Goal: Obtain resource: Obtain resource

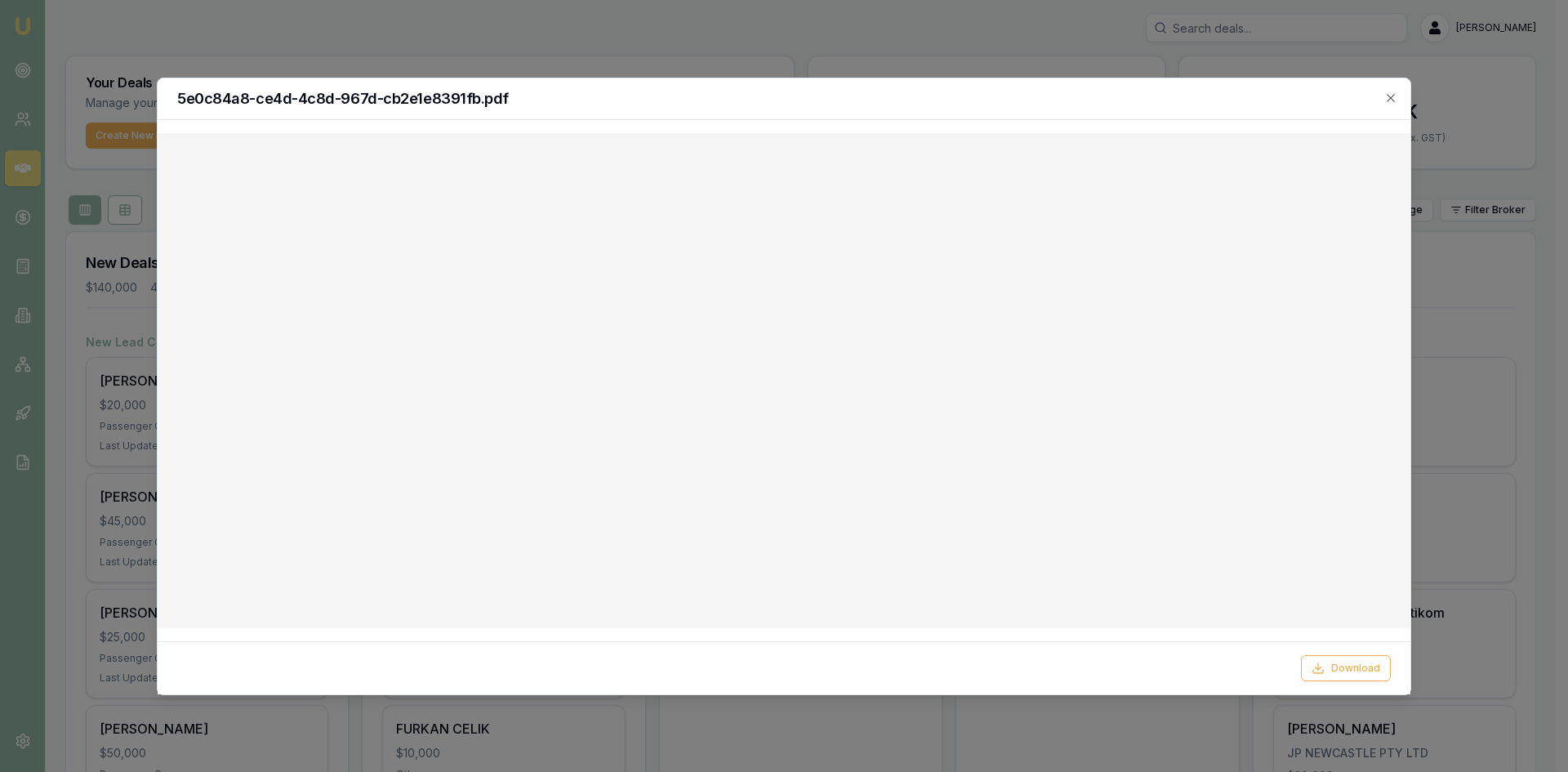
click at [1389, 98] on icon "button" at bounding box center [1391, 98] width 13 height 13
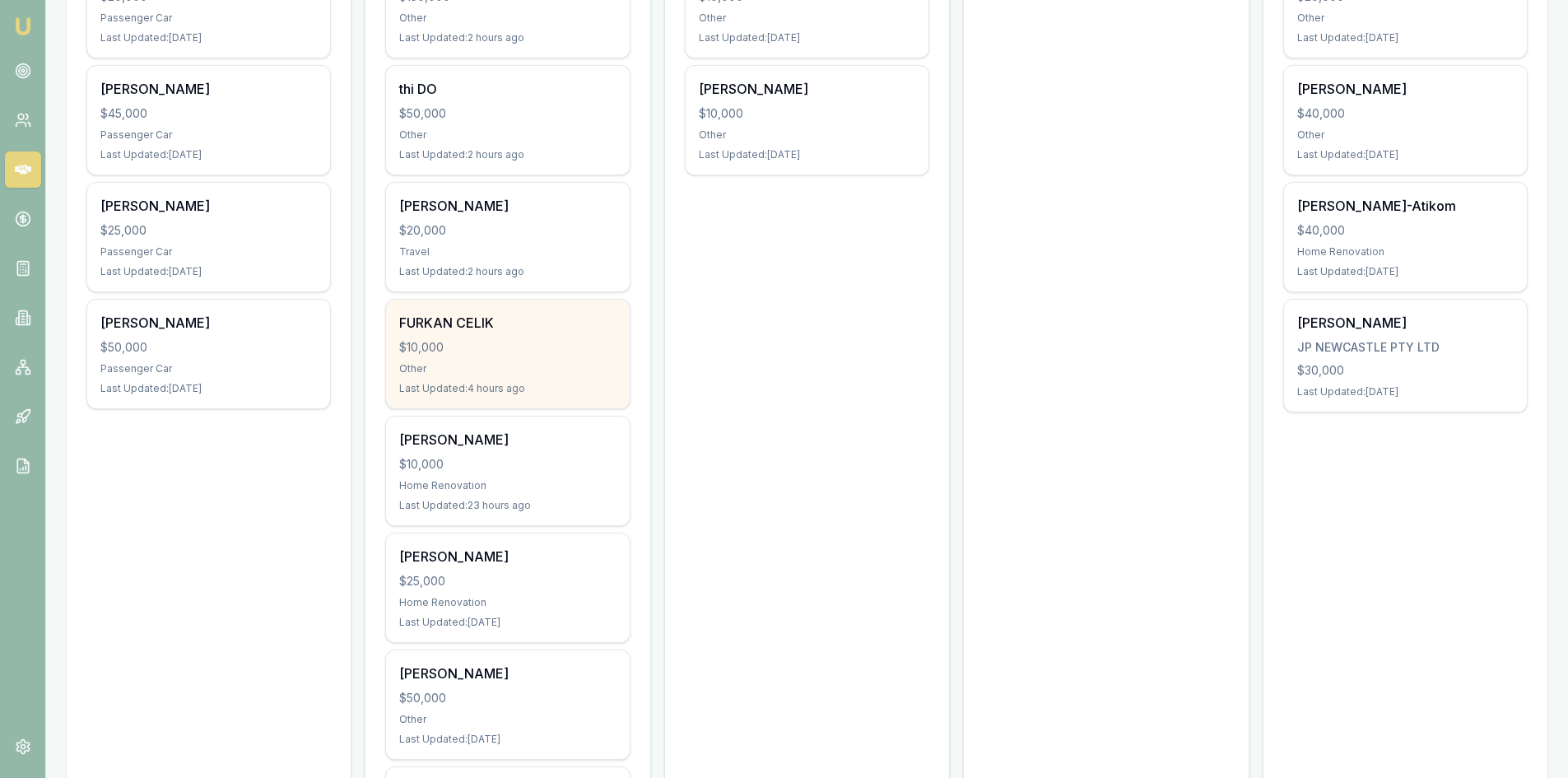
scroll to position [576, 0]
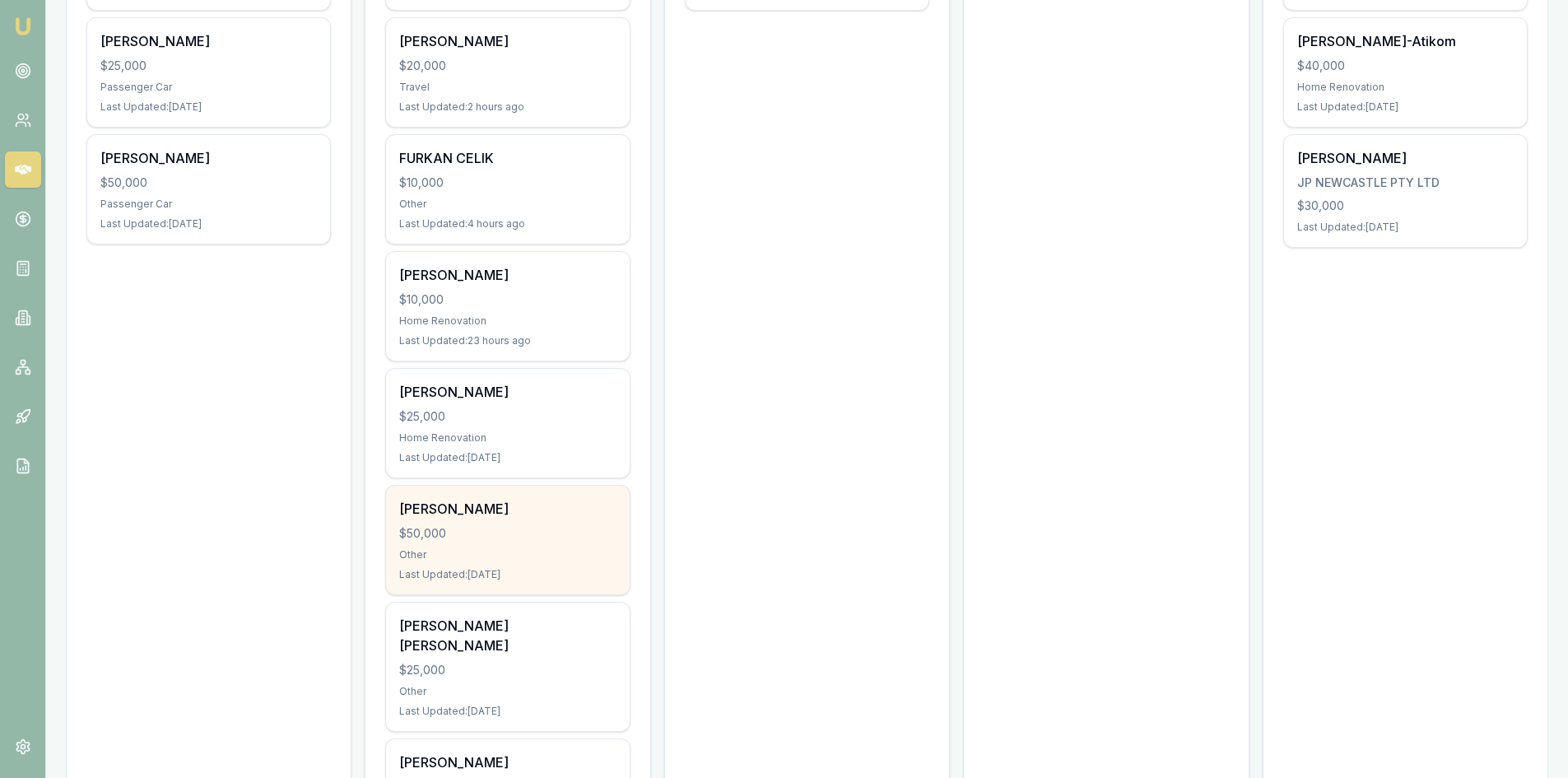
click at [528, 528] on div "$50,000" at bounding box center [507, 534] width 217 height 17
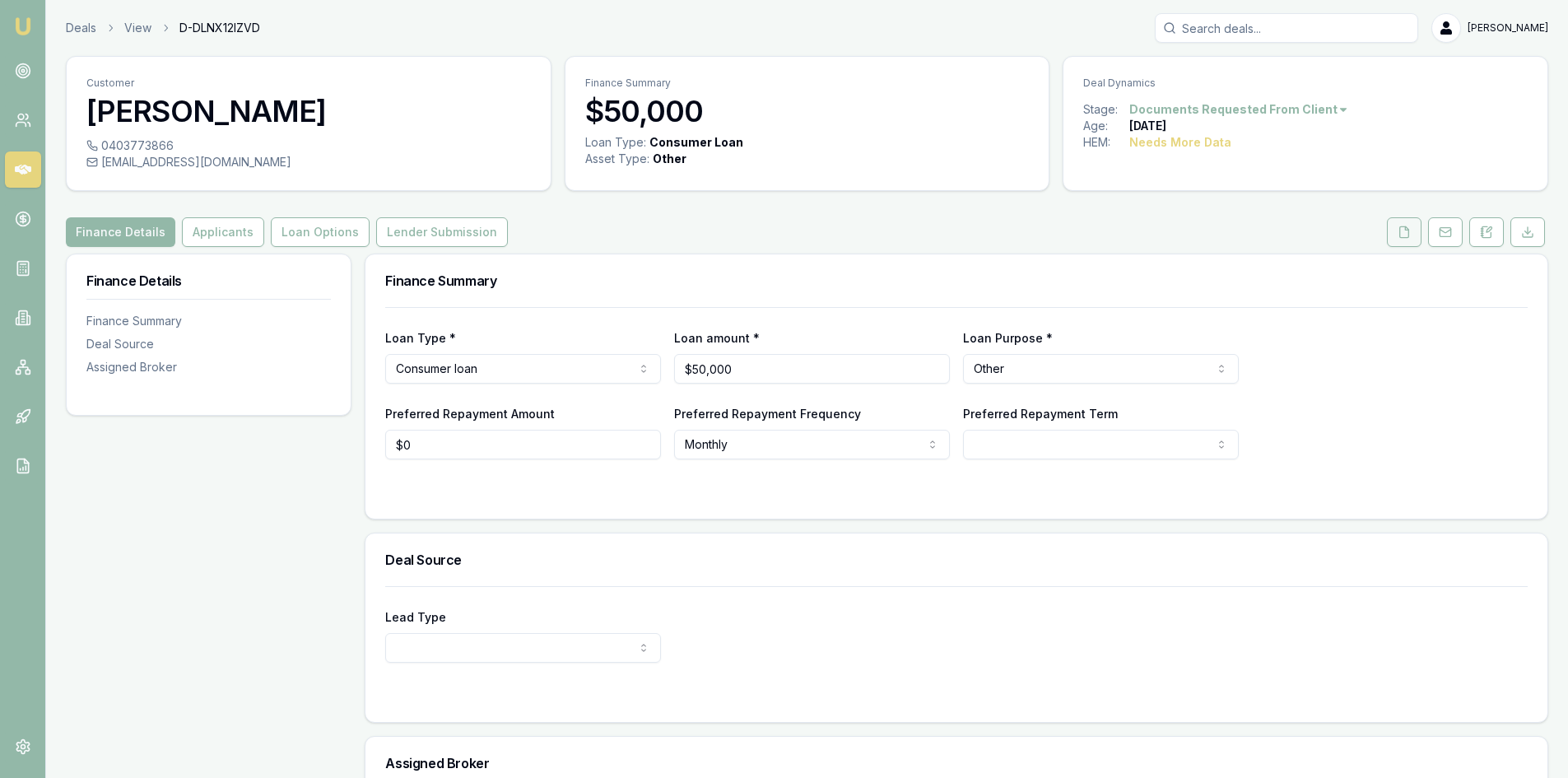
click at [1416, 229] on button at bounding box center [1404, 233] width 35 height 30
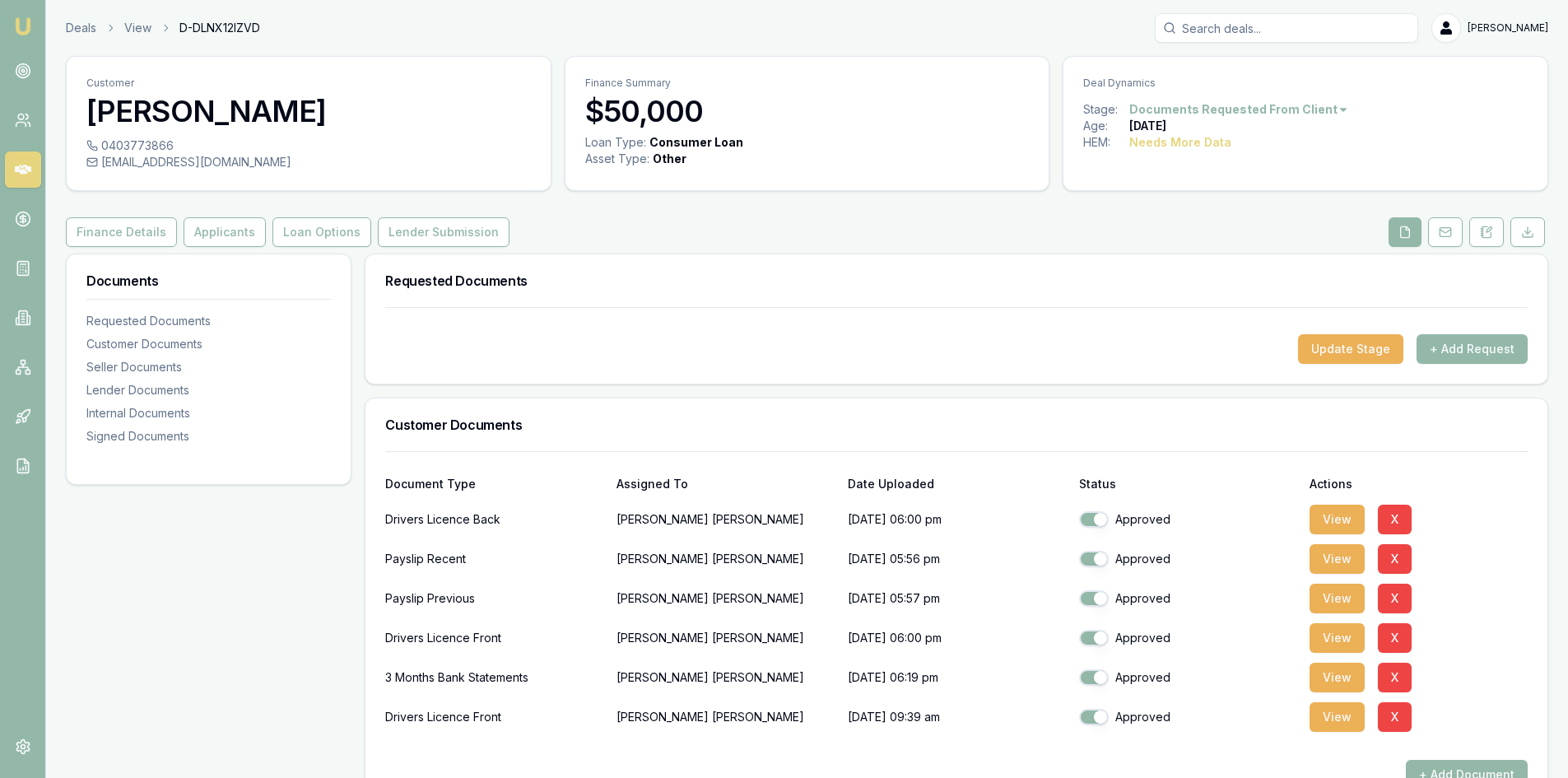
scroll to position [165, 0]
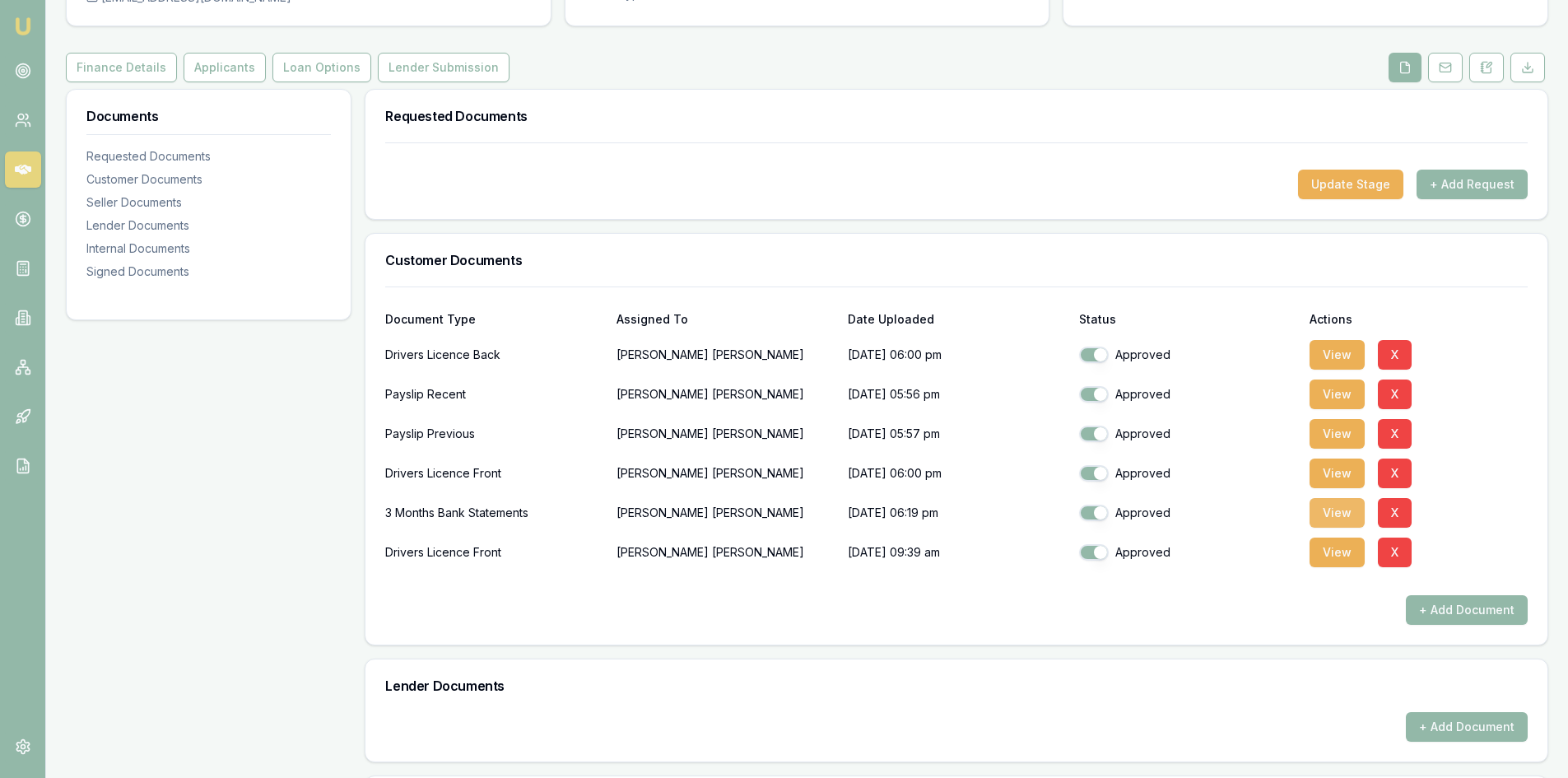
click at [1330, 521] on button "View" at bounding box center [1337, 513] width 55 height 30
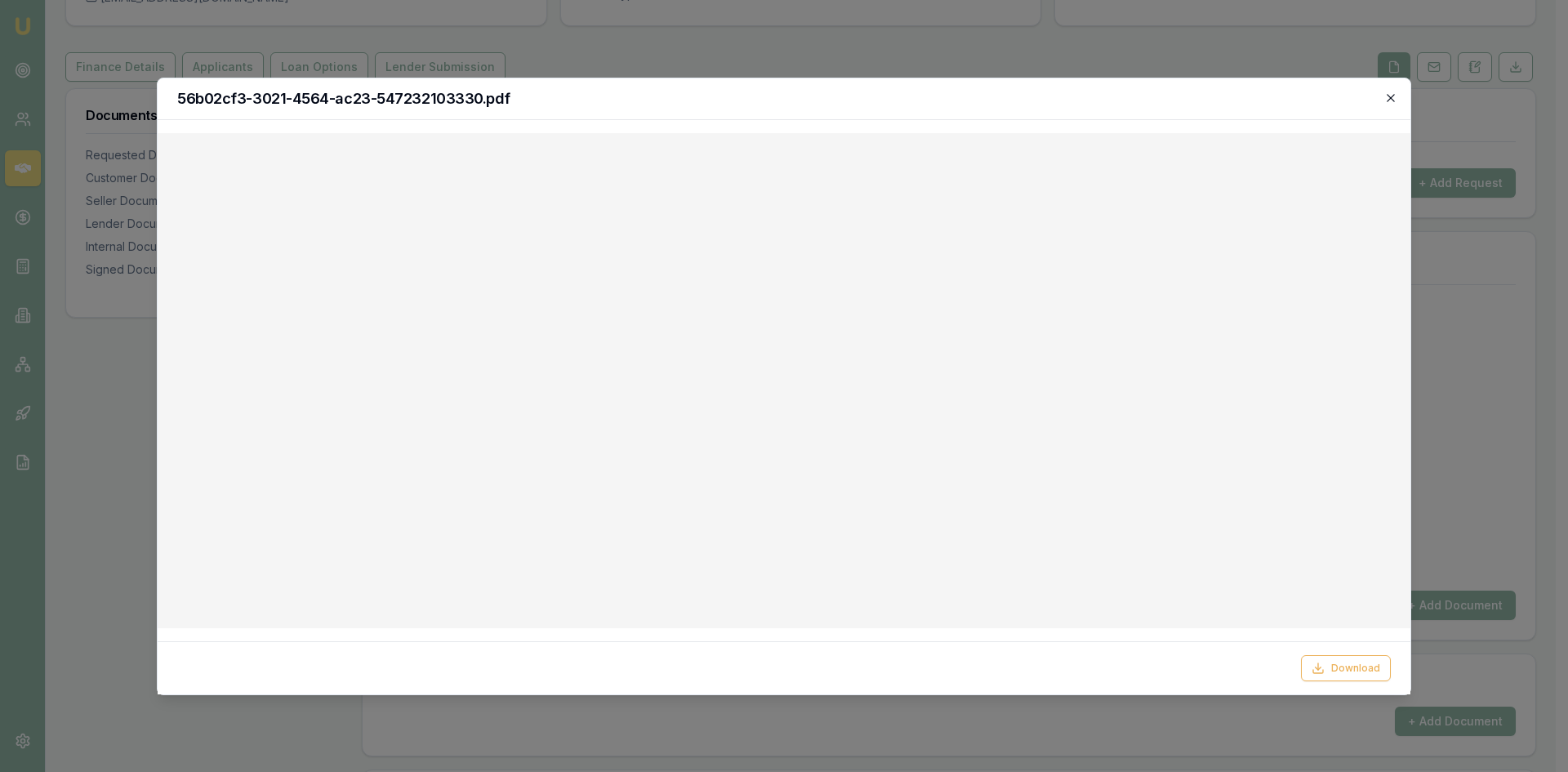
click at [1395, 95] on icon "button" at bounding box center [1391, 98] width 13 height 13
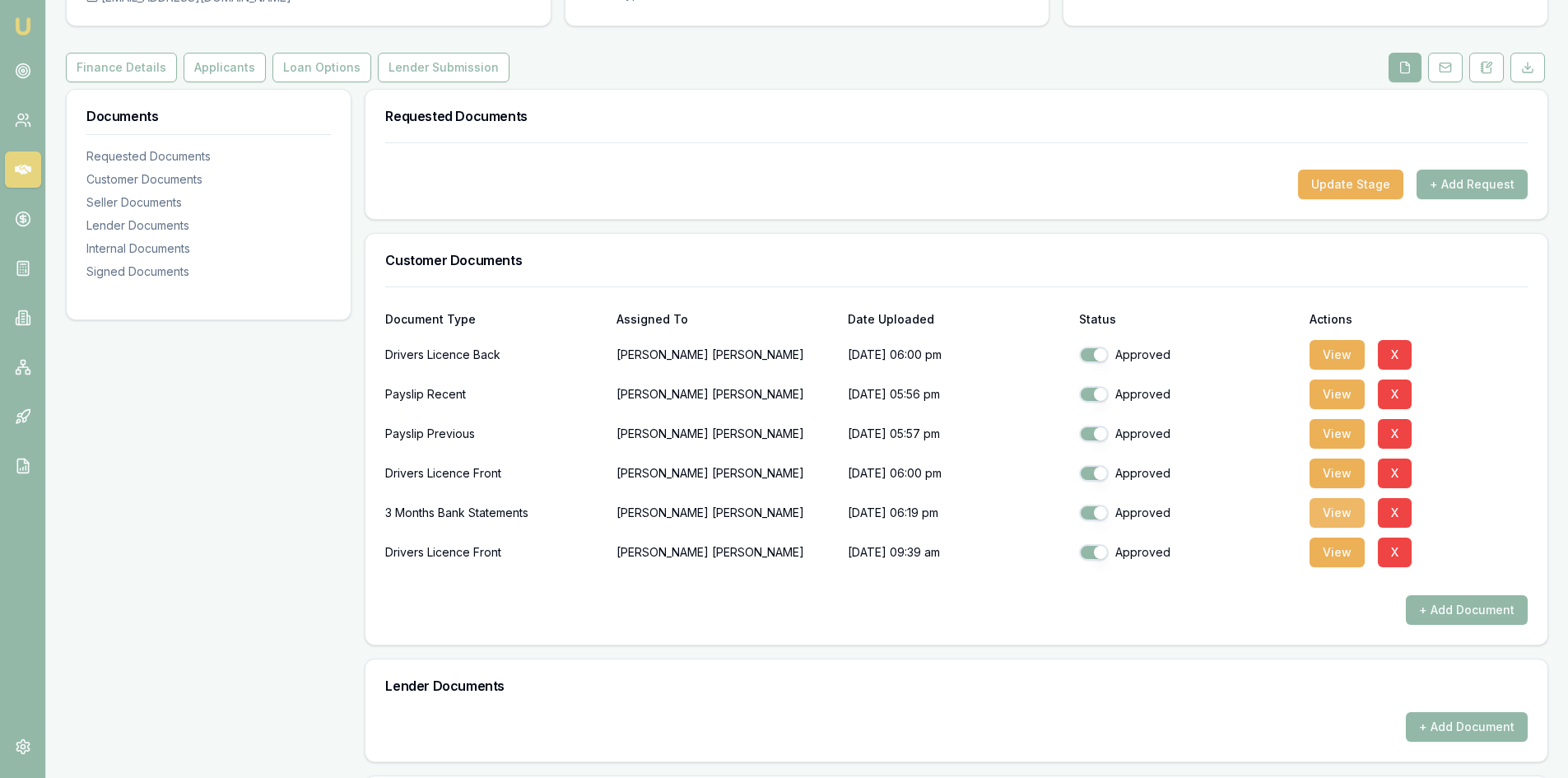
drag, startPoint x: 1323, startPoint y: 513, endPoint x: 1315, endPoint y: 511, distance: 8.2
click at [1320, 513] on button "View" at bounding box center [1337, 513] width 55 height 30
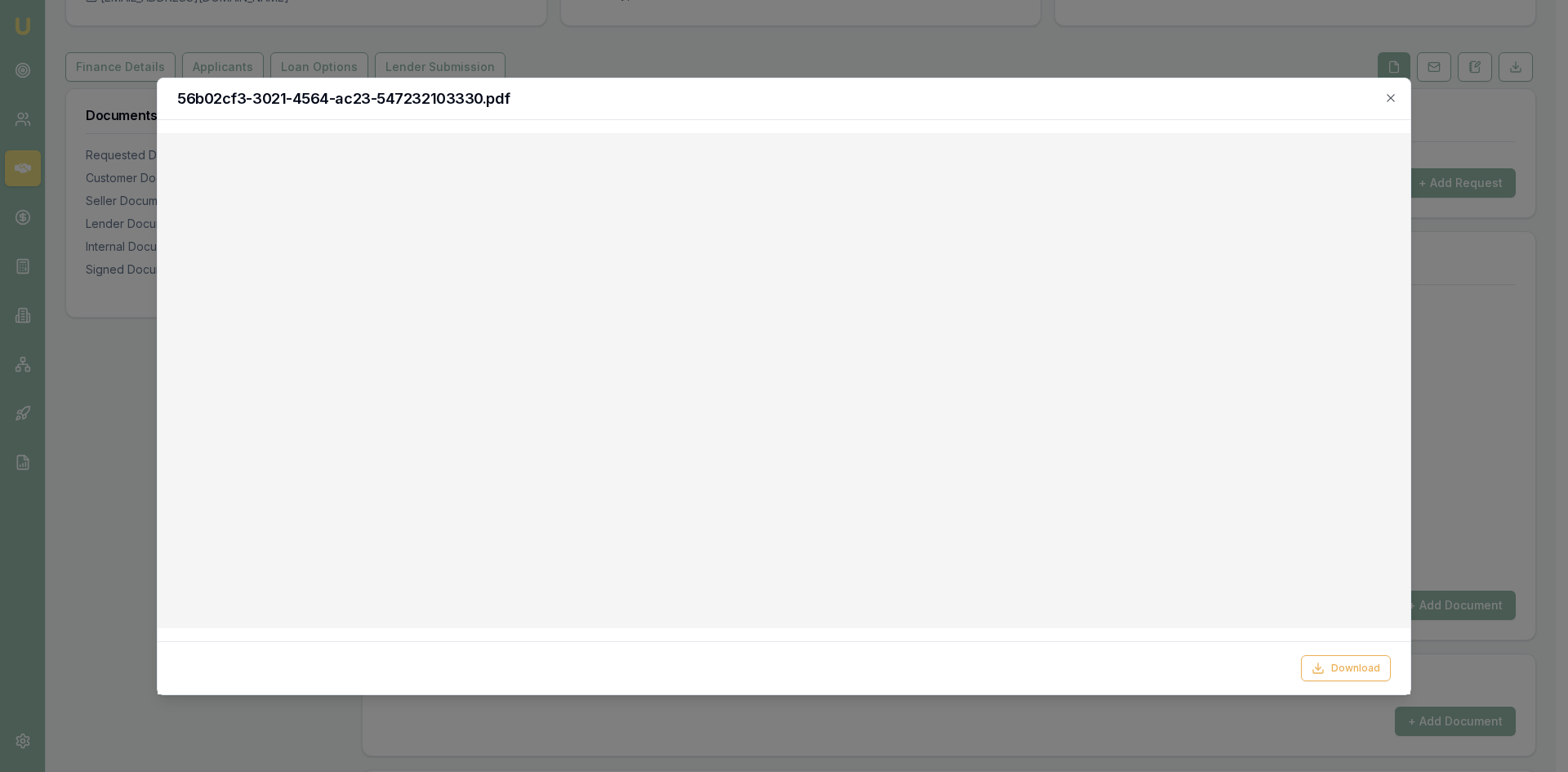
drag, startPoint x: 1391, startPoint y: 95, endPoint x: 1364, endPoint y: 82, distance: 30.0
click at [1391, 95] on icon "button" at bounding box center [1391, 98] width 13 height 13
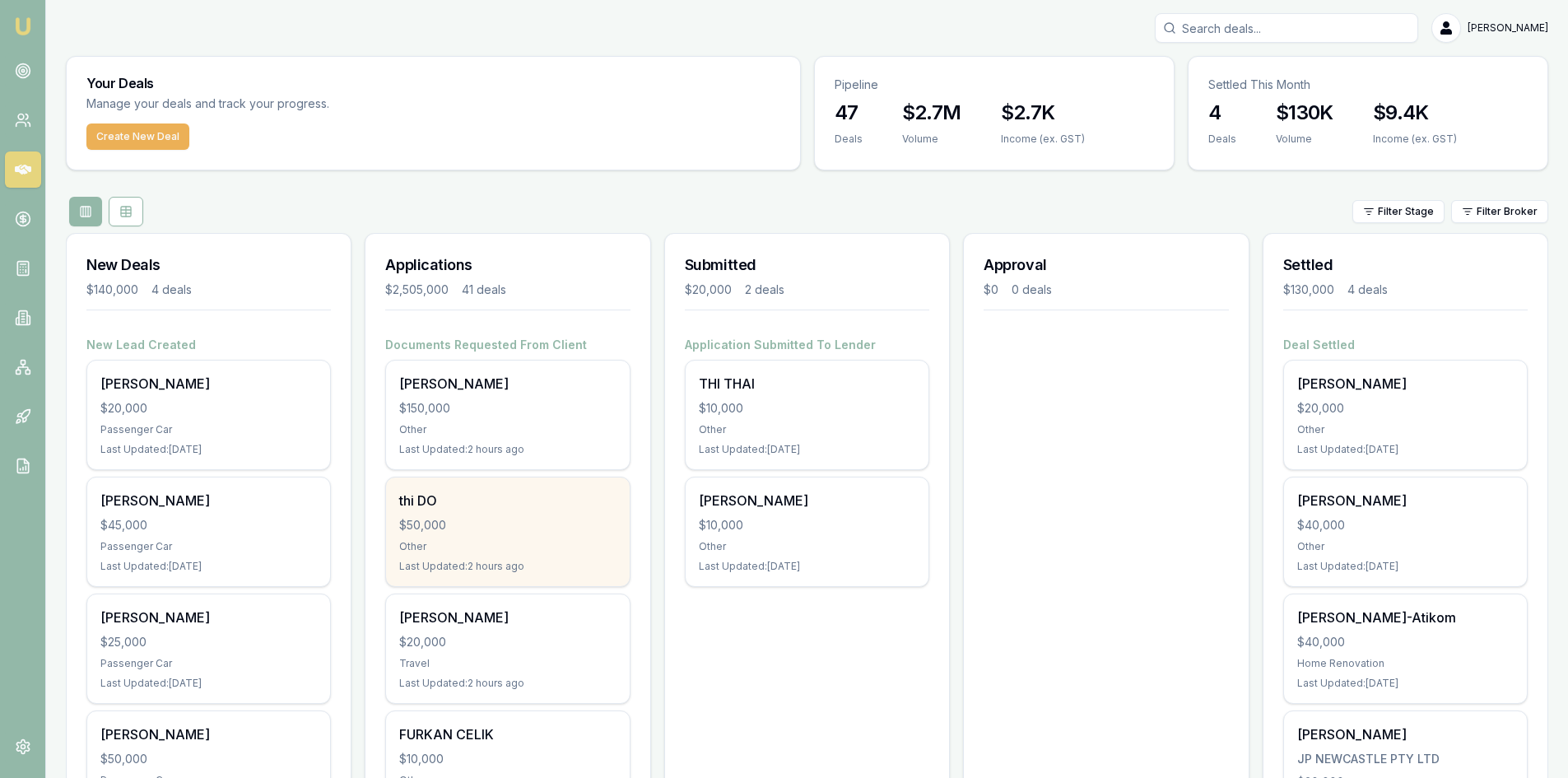
click at [480, 523] on div "$50,000" at bounding box center [507, 525] width 217 height 17
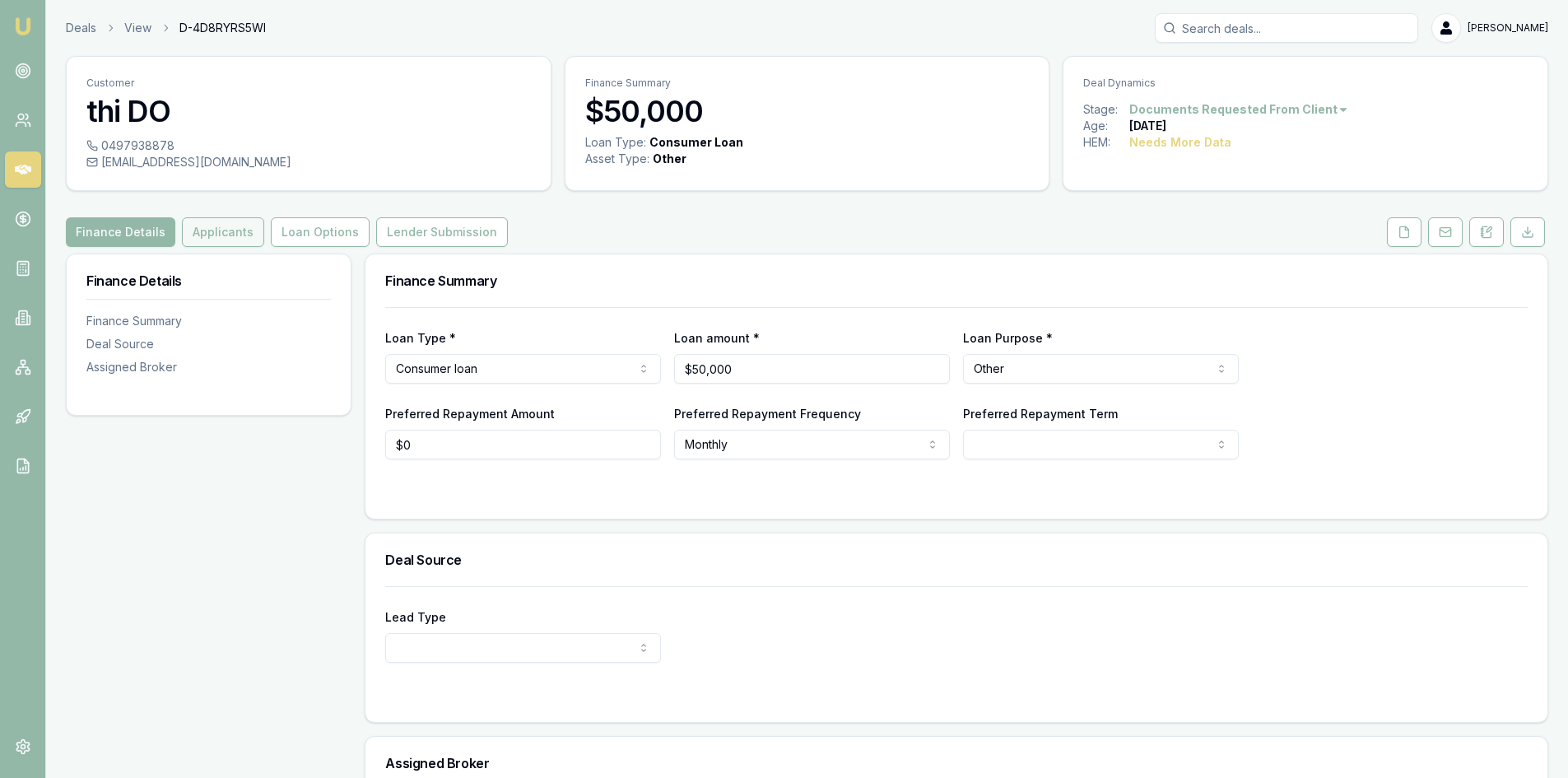
click at [222, 234] on button "Applicants" at bounding box center [223, 233] width 82 height 30
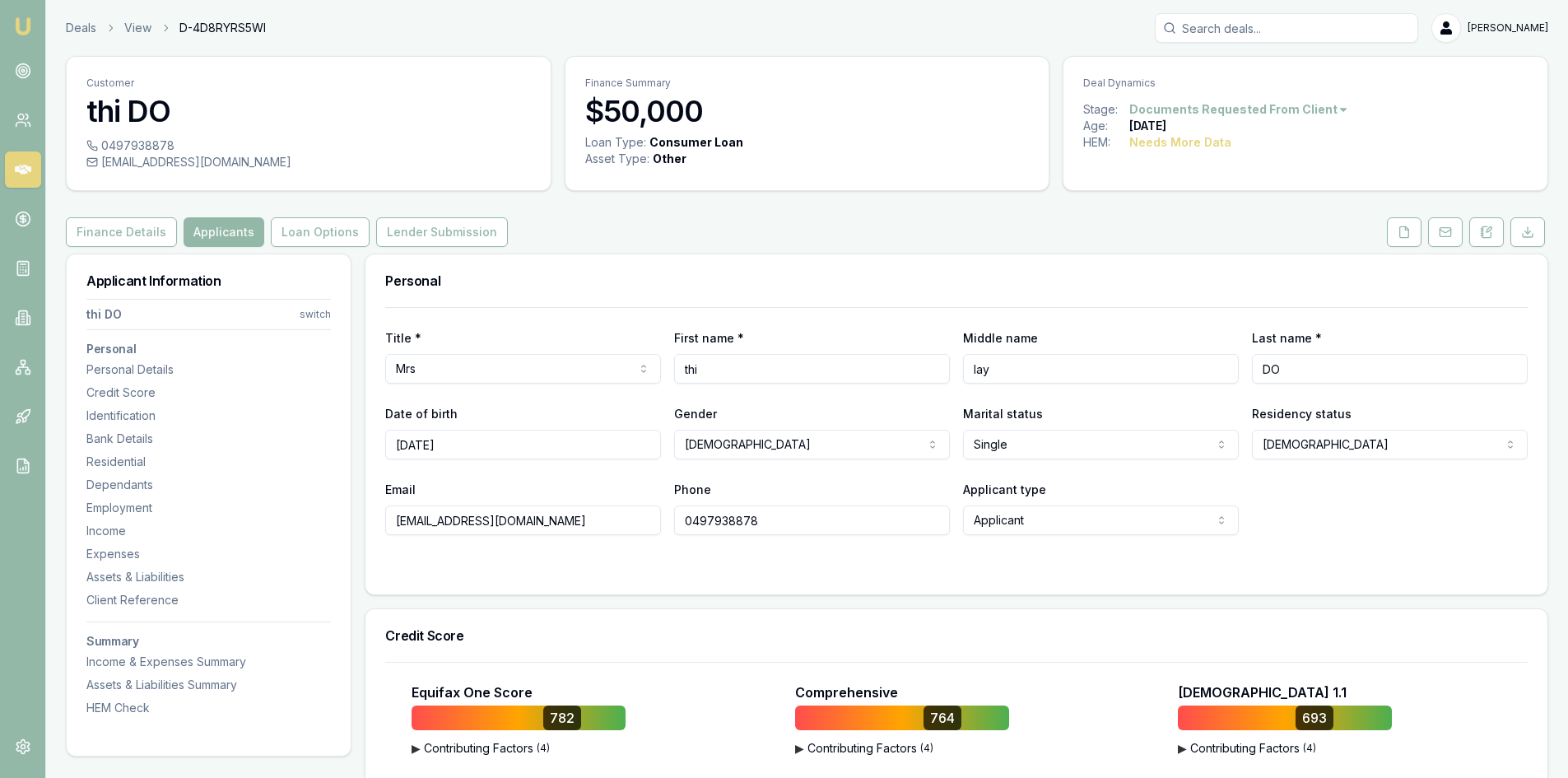
scroll to position [165, 0]
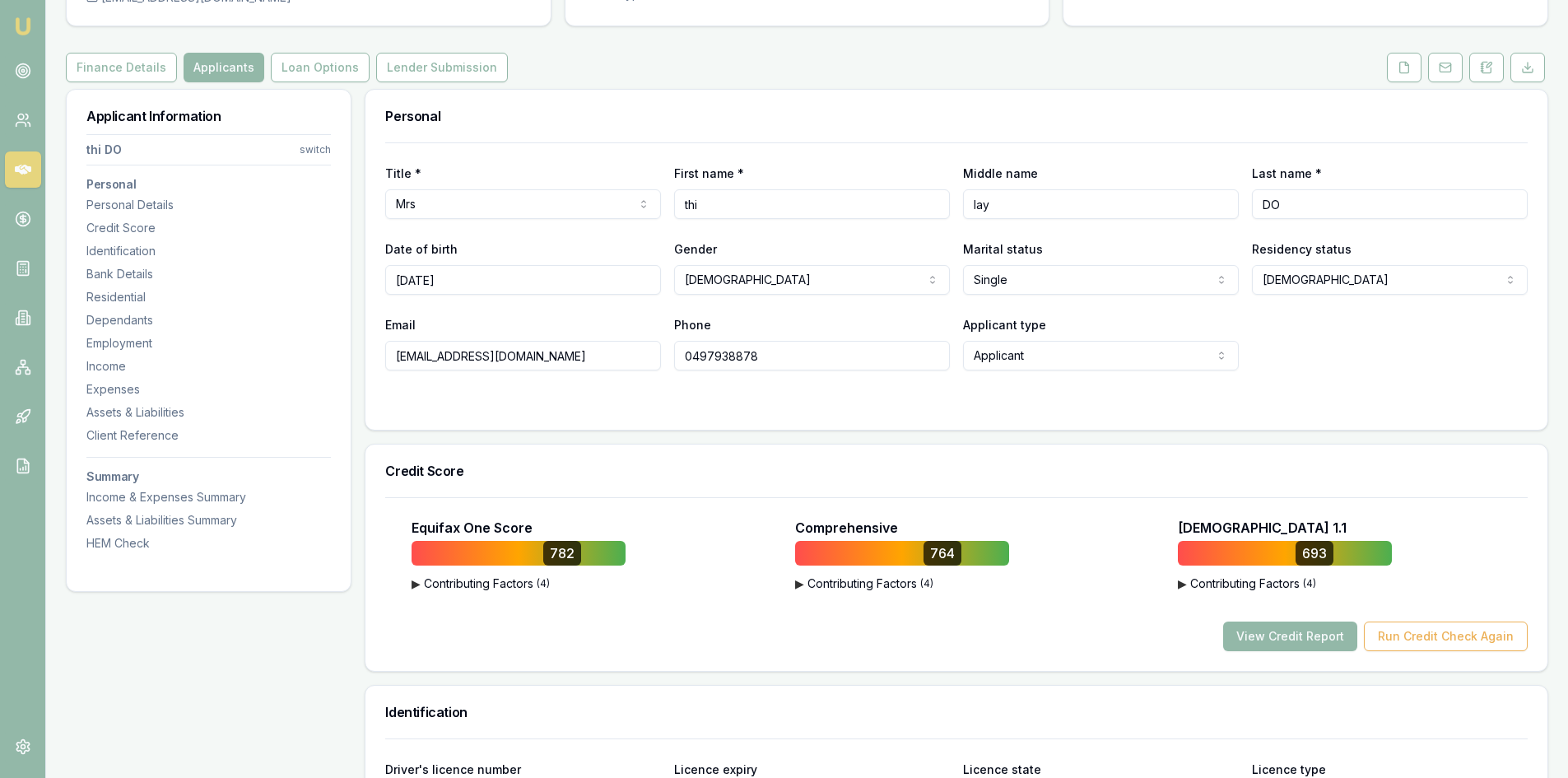
click at [721, 357] on input "0497938878" at bounding box center [812, 356] width 276 height 30
click at [721, 357] on input "0497938878" at bounding box center [812, 356] width 276 height 30
drag, startPoint x: 1401, startPoint y: 68, endPoint x: 1330, endPoint y: 101, distance: 78.3
click at [1401, 68] on icon at bounding box center [1404, 67] width 13 height 13
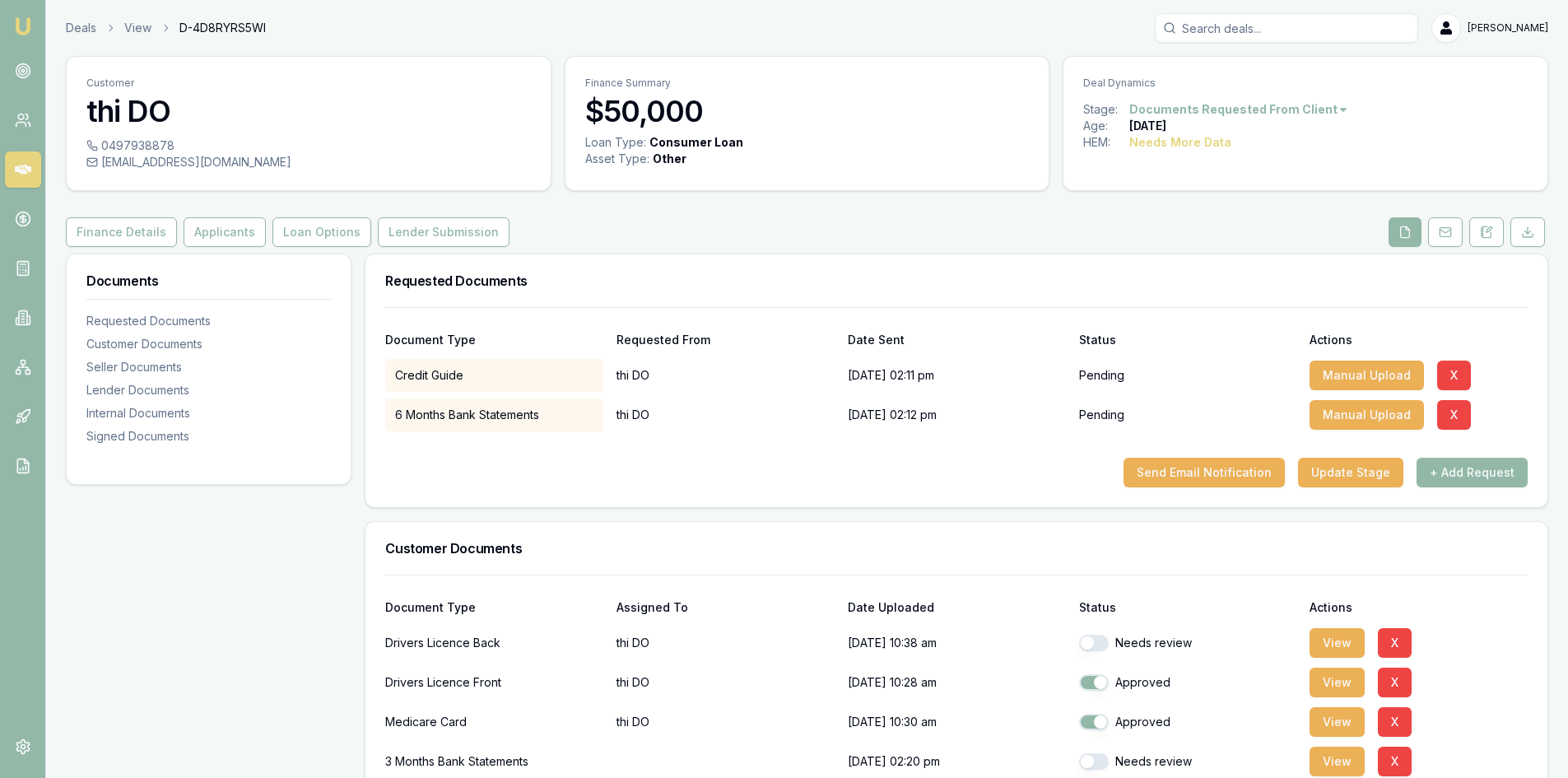
scroll to position [165, 0]
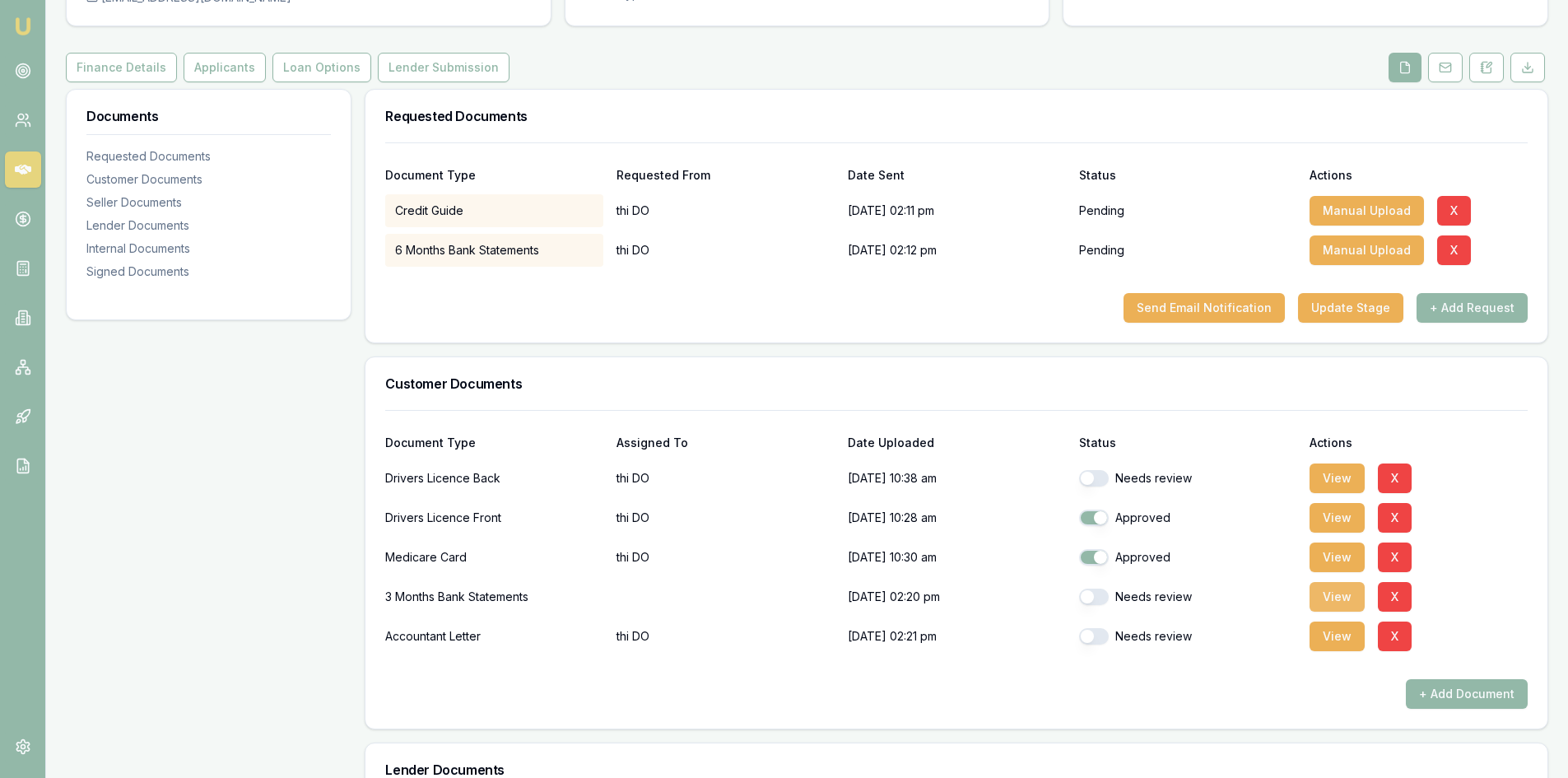
click at [1330, 599] on button "View" at bounding box center [1337, 597] width 55 height 30
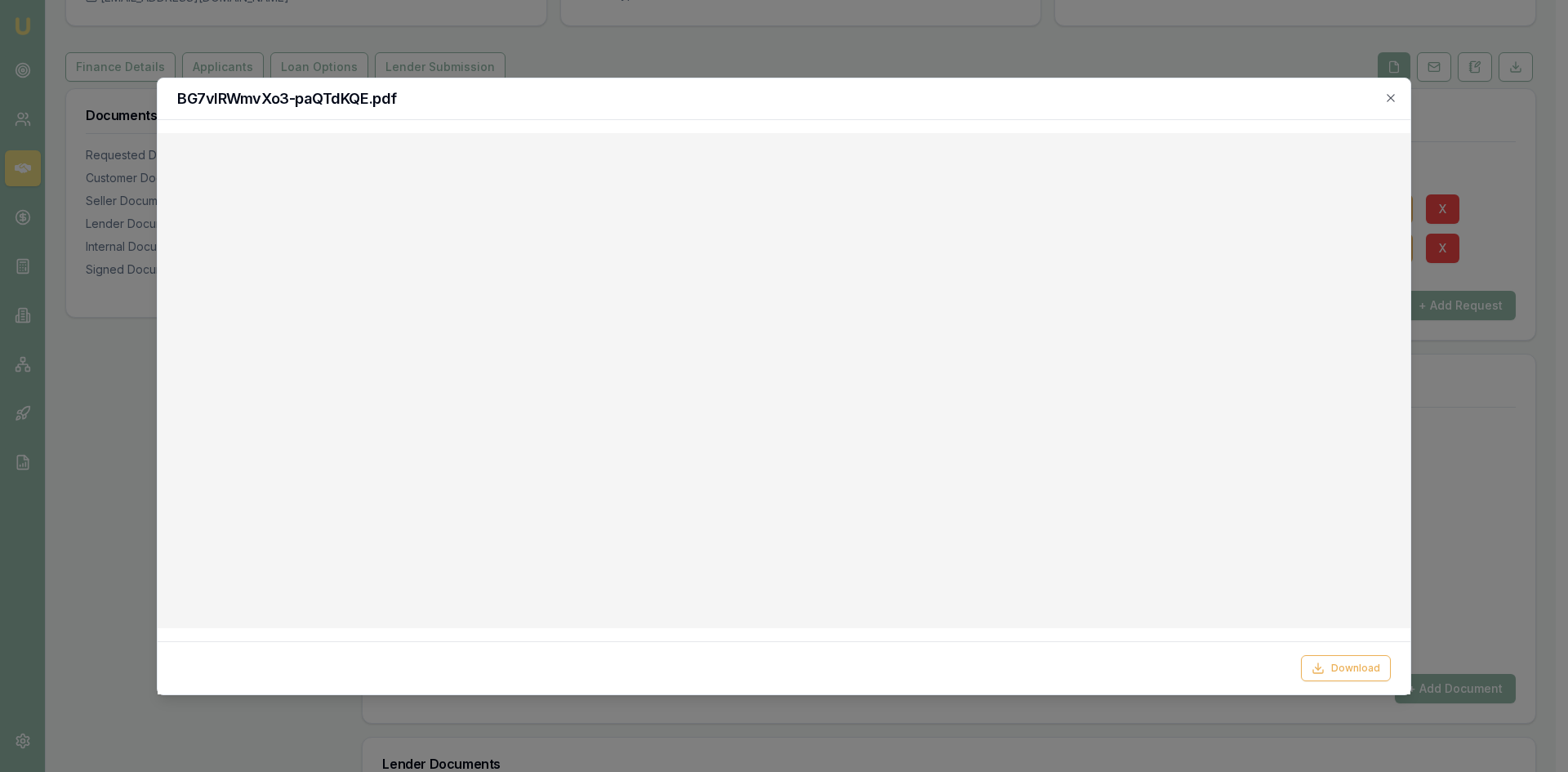
drag, startPoint x: 1398, startPoint y: 97, endPoint x: 1311, endPoint y: 109, distance: 87.8
click at [1398, 97] on div "BG7vlRWmvXo3-paQTdKQE.pdf" at bounding box center [784, 99] width 1253 height 42
click at [1391, 95] on icon "button" at bounding box center [1391, 98] width 13 height 13
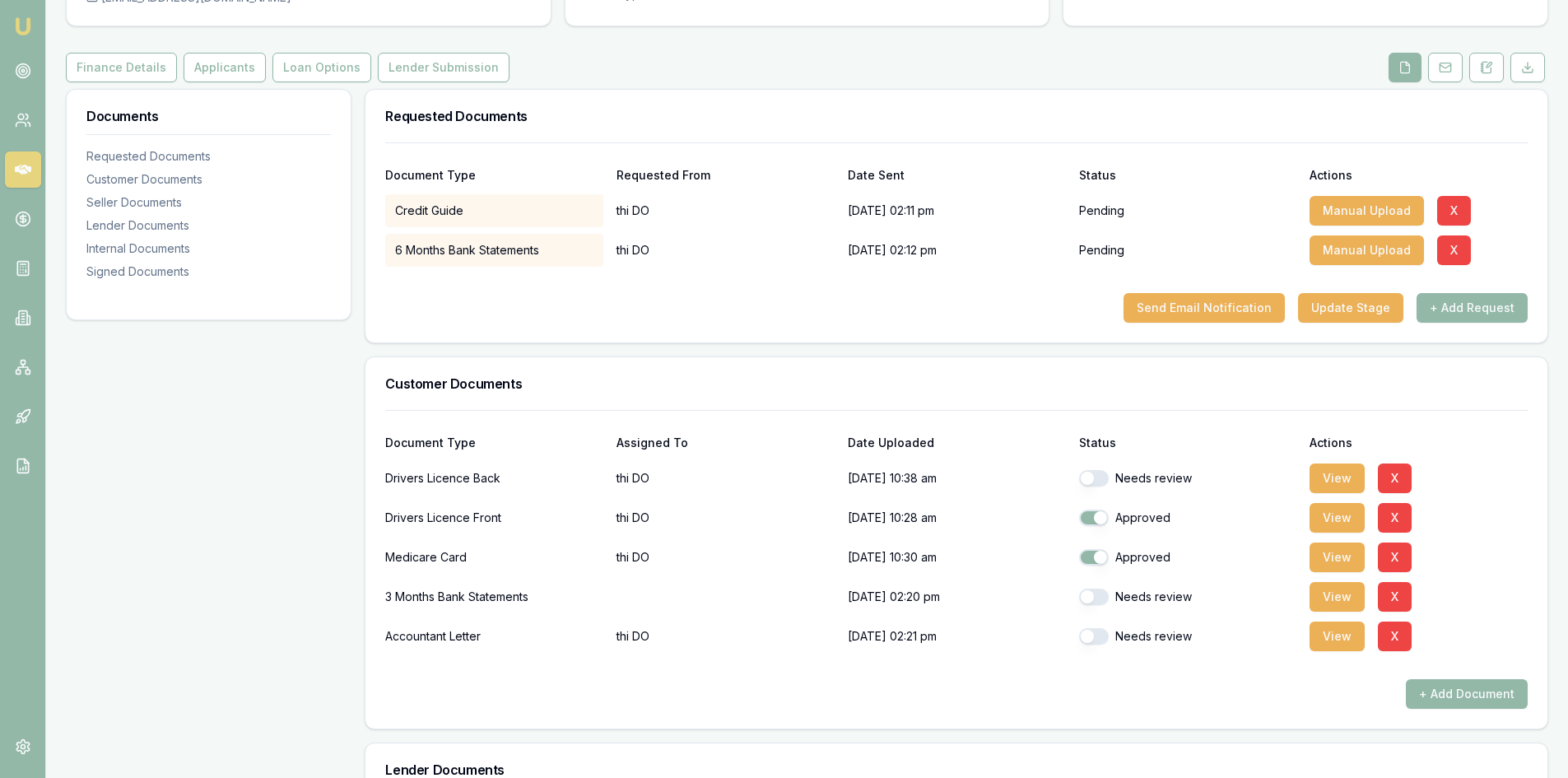
scroll to position [0, 0]
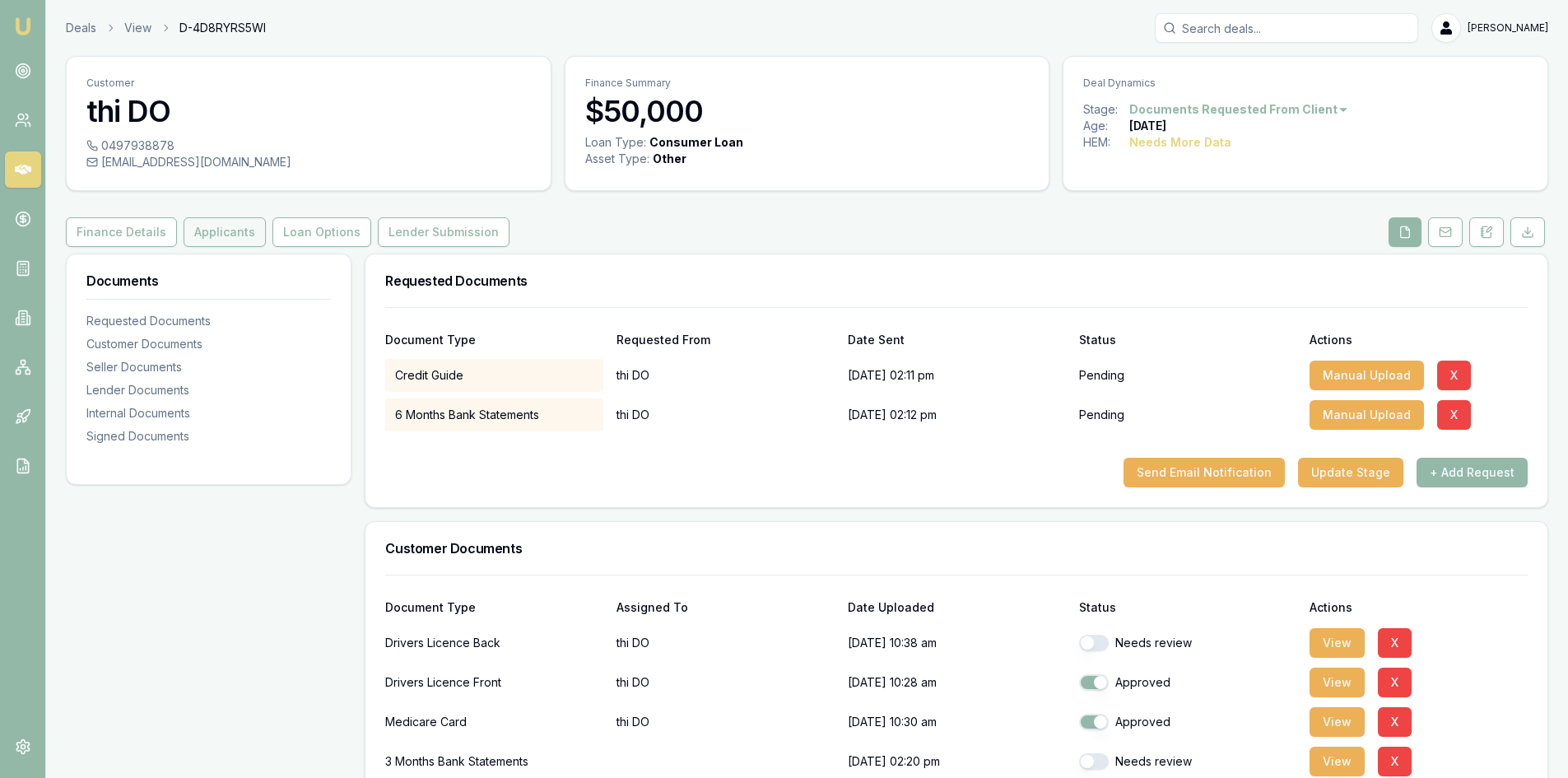
click at [205, 230] on button "Applicants" at bounding box center [224, 233] width 82 height 30
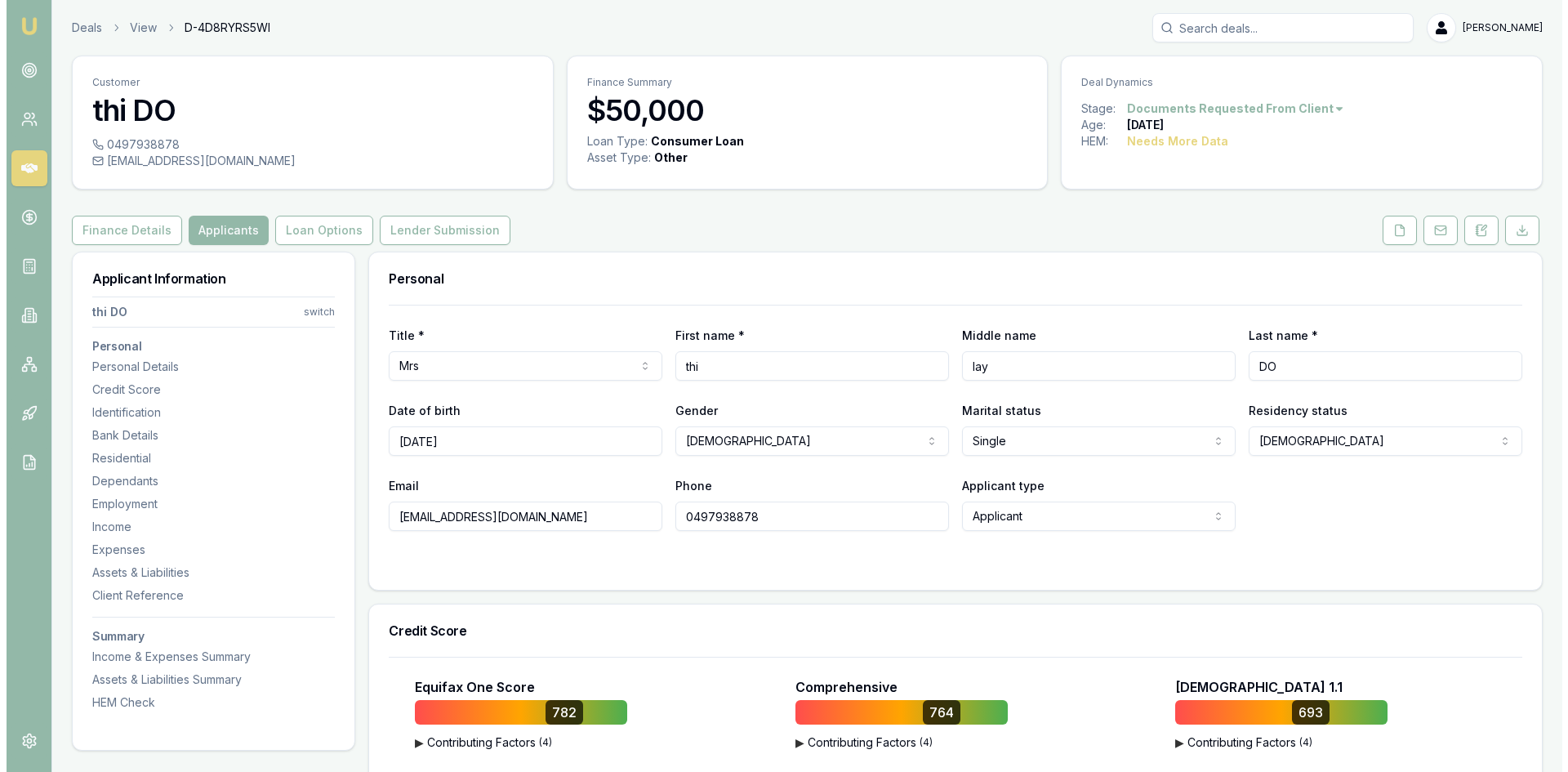
scroll to position [163, 0]
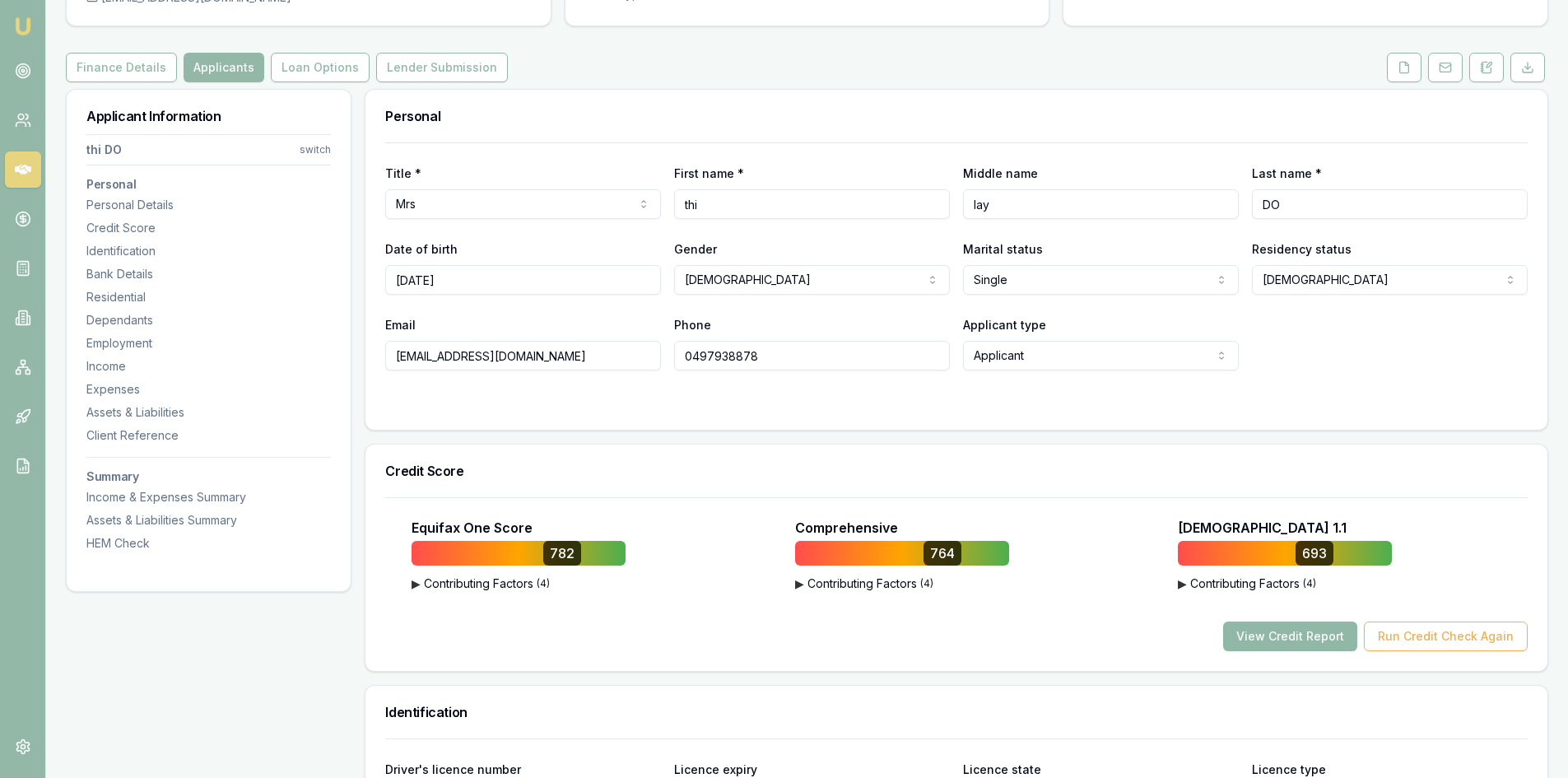
click at [1269, 638] on button "View Credit Report" at bounding box center [1290, 637] width 134 height 30
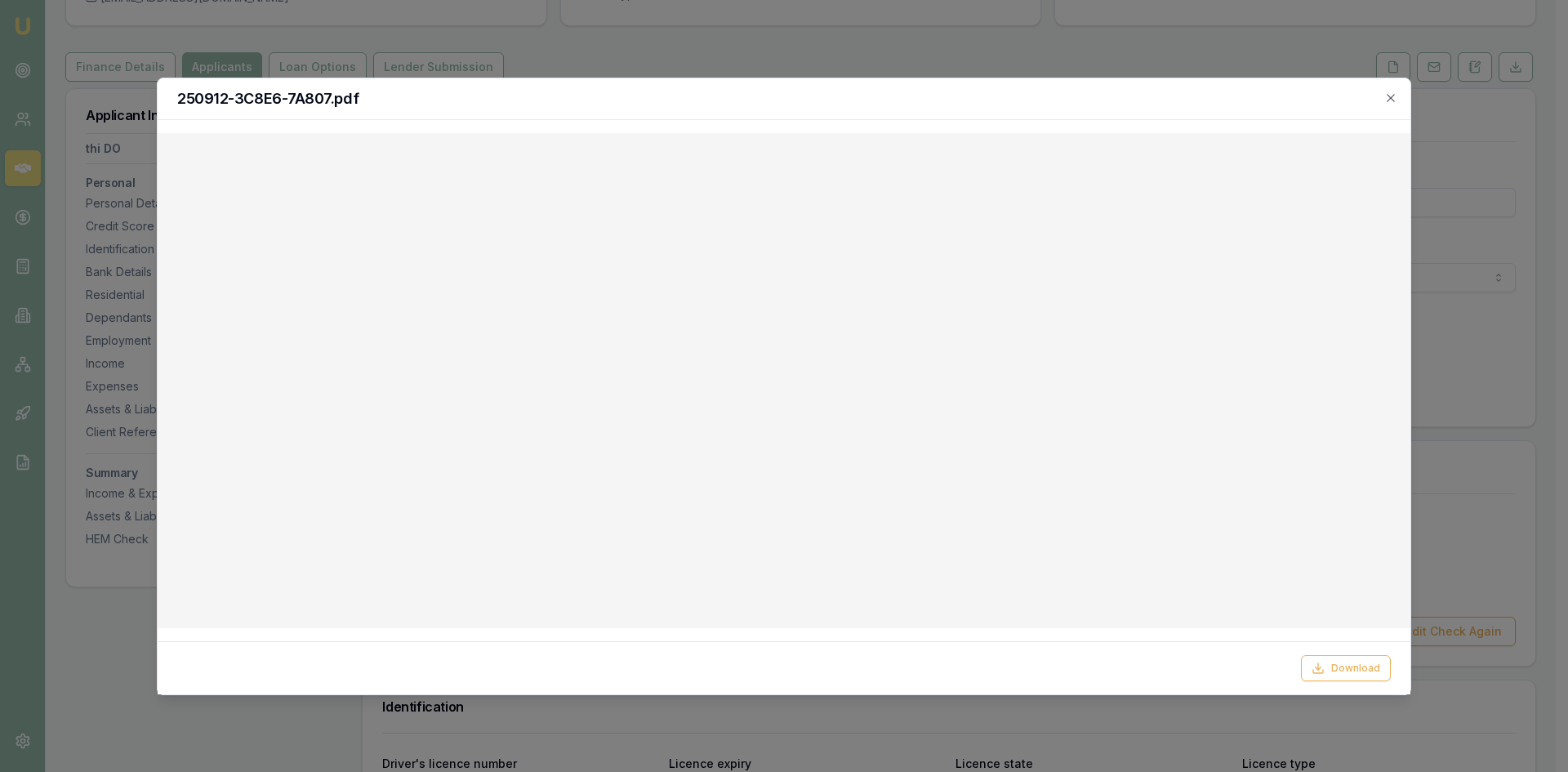
drag, startPoint x: 1398, startPoint y: 101, endPoint x: 1356, endPoint y: 95, distance: 42.4
click at [1398, 101] on div "250912-3C8E6-7A807.pdf" at bounding box center [784, 99] width 1253 height 42
click at [1390, 93] on icon "button" at bounding box center [1391, 98] width 13 height 13
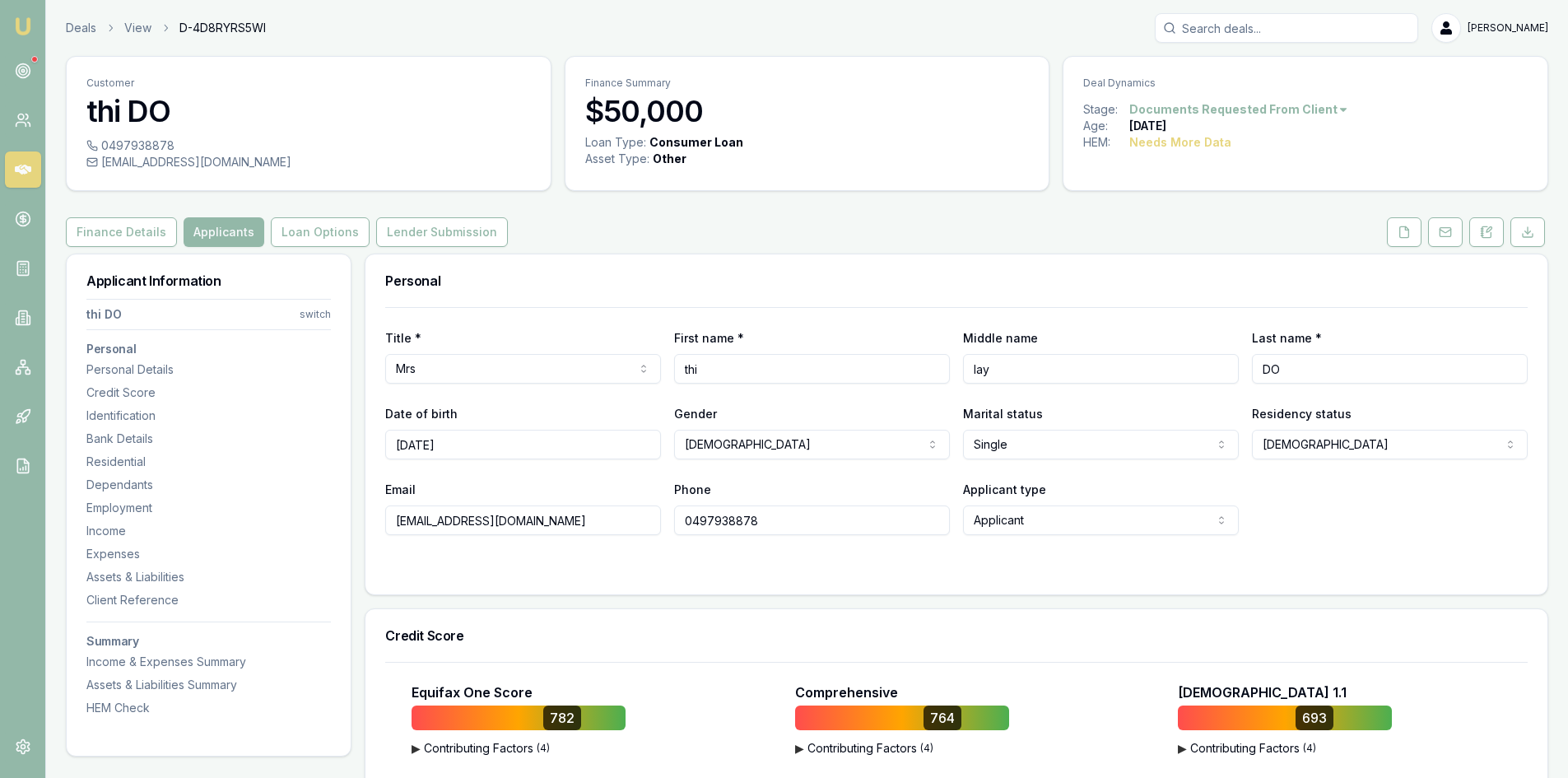
scroll to position [247, 0]
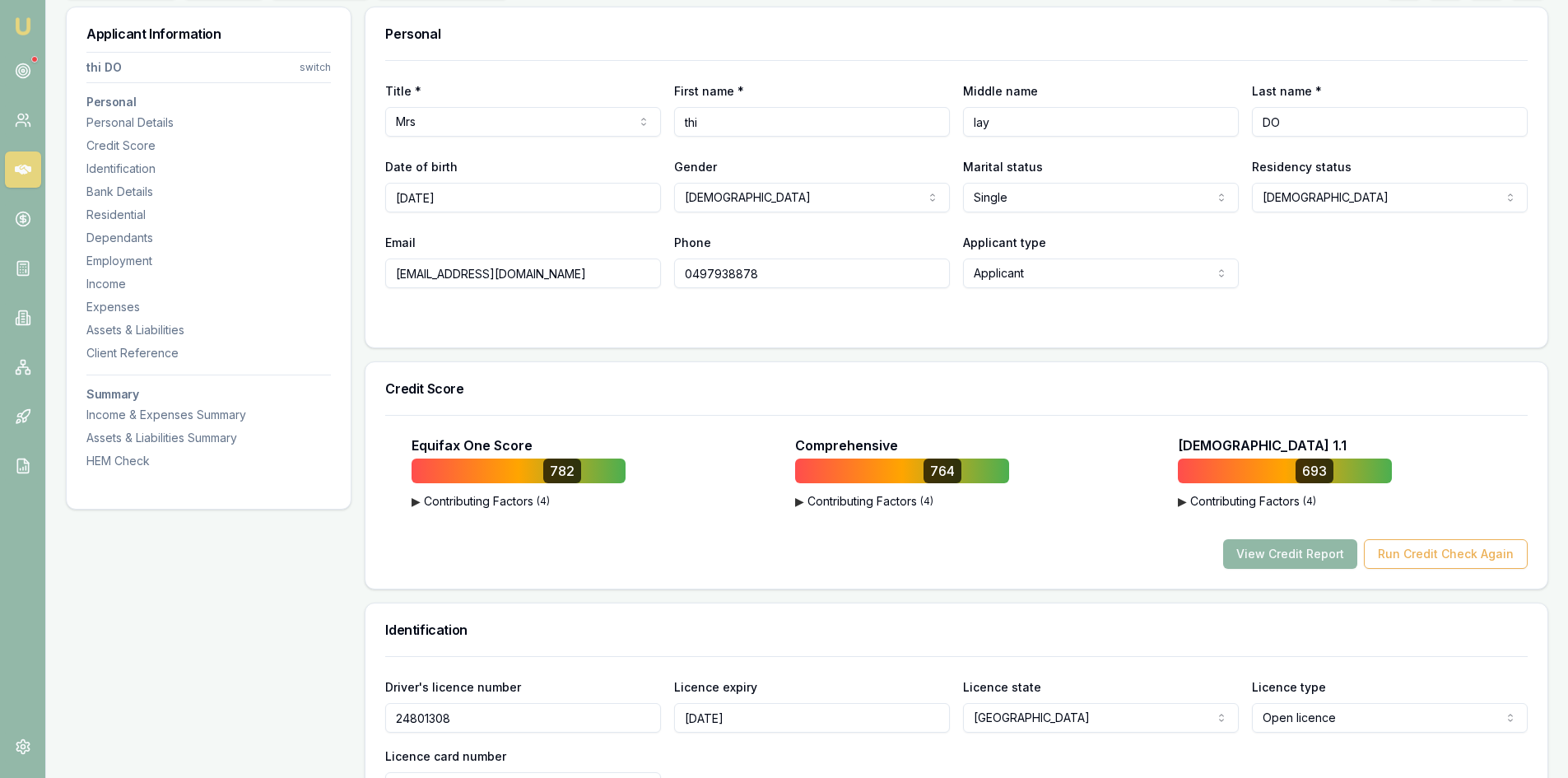
click at [1290, 546] on button "View Credit Report" at bounding box center [1290, 554] width 134 height 30
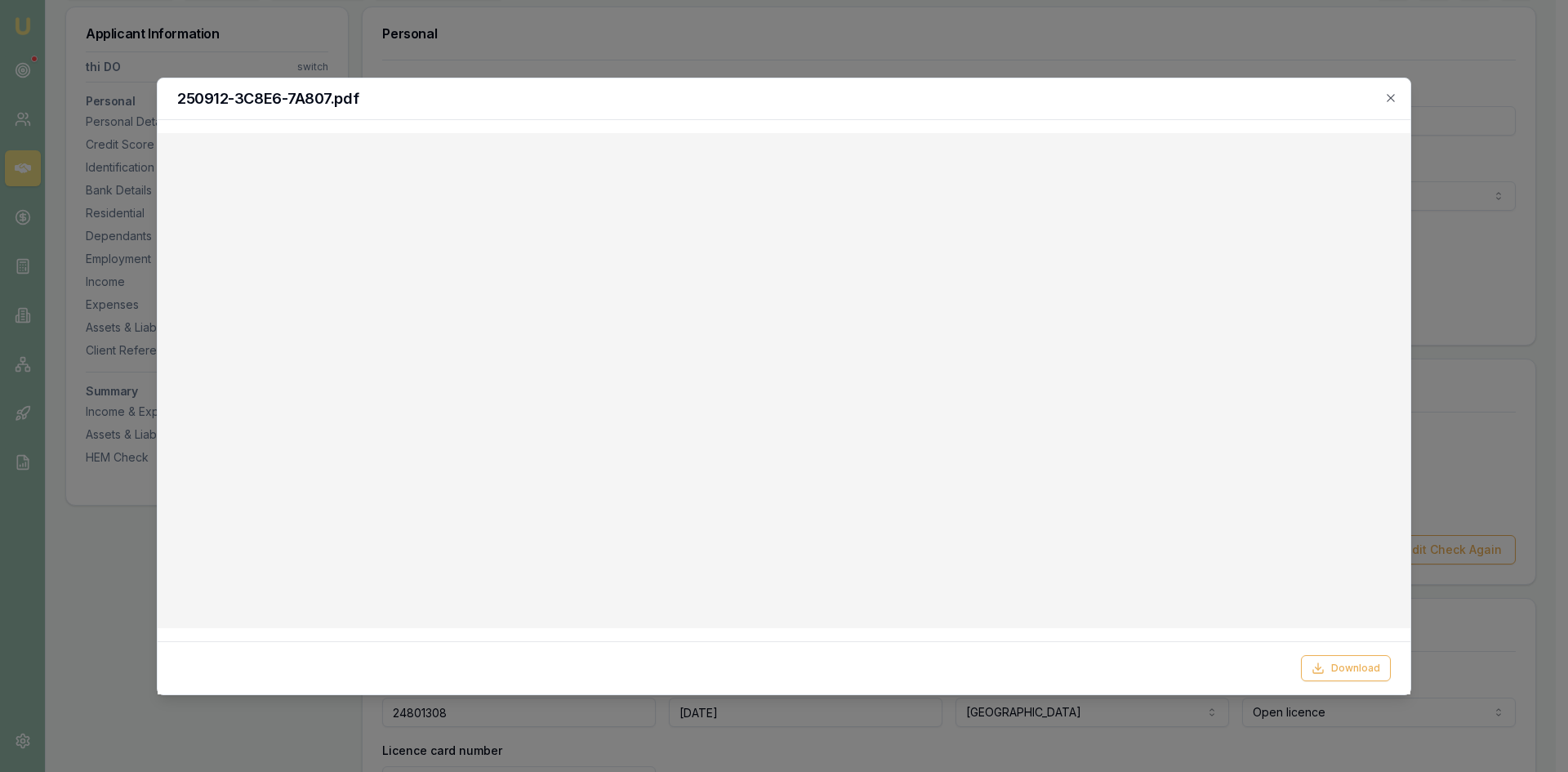
drag, startPoint x: 1400, startPoint y: 100, endPoint x: 1328, endPoint y: 106, distance: 72.2
click at [1400, 100] on div "250912-3C8E6-7A807.pdf" at bounding box center [784, 99] width 1253 height 42
click at [1390, 96] on icon "button" at bounding box center [1390, 97] width 7 height 7
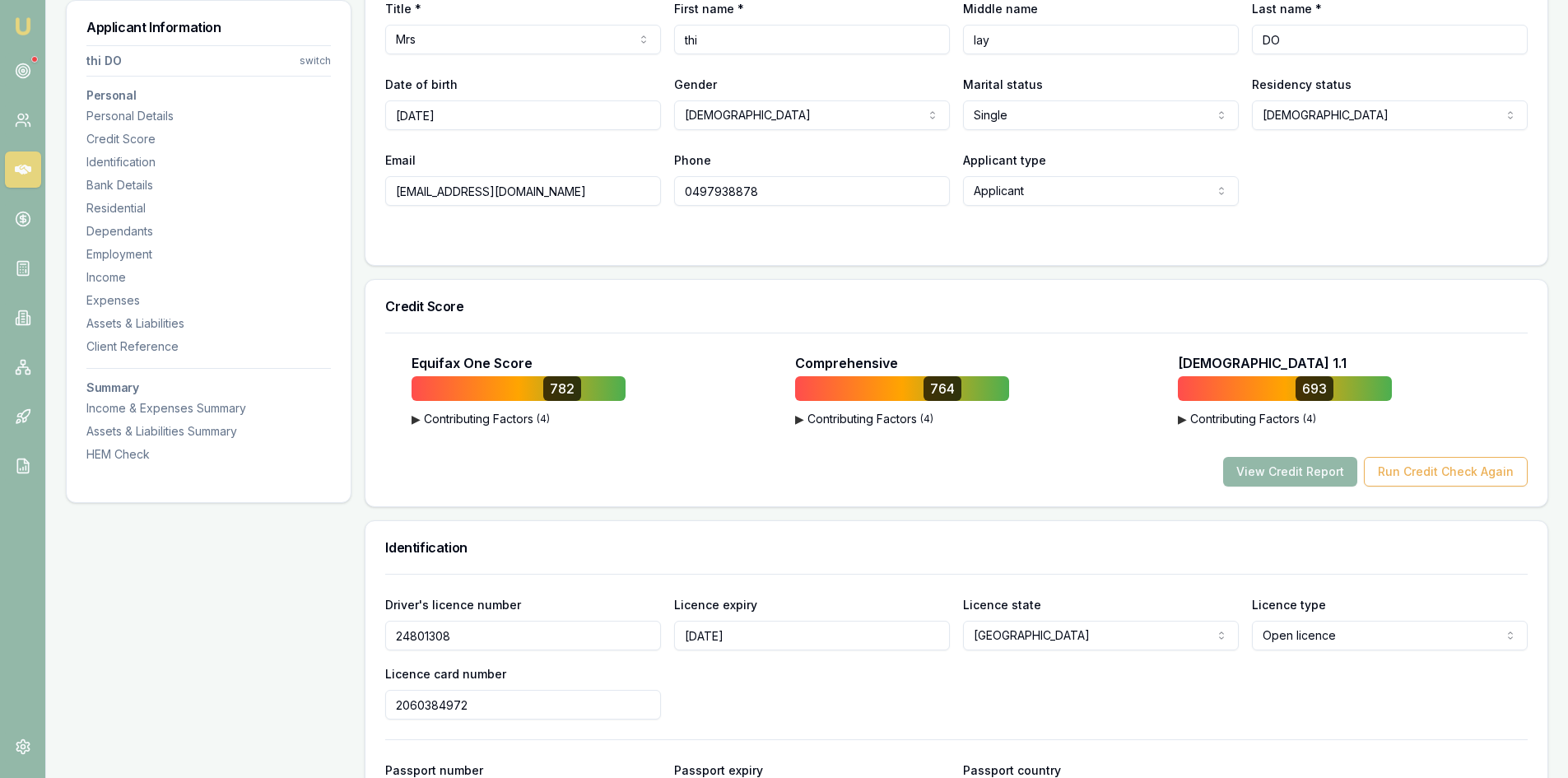
scroll to position [0, 0]
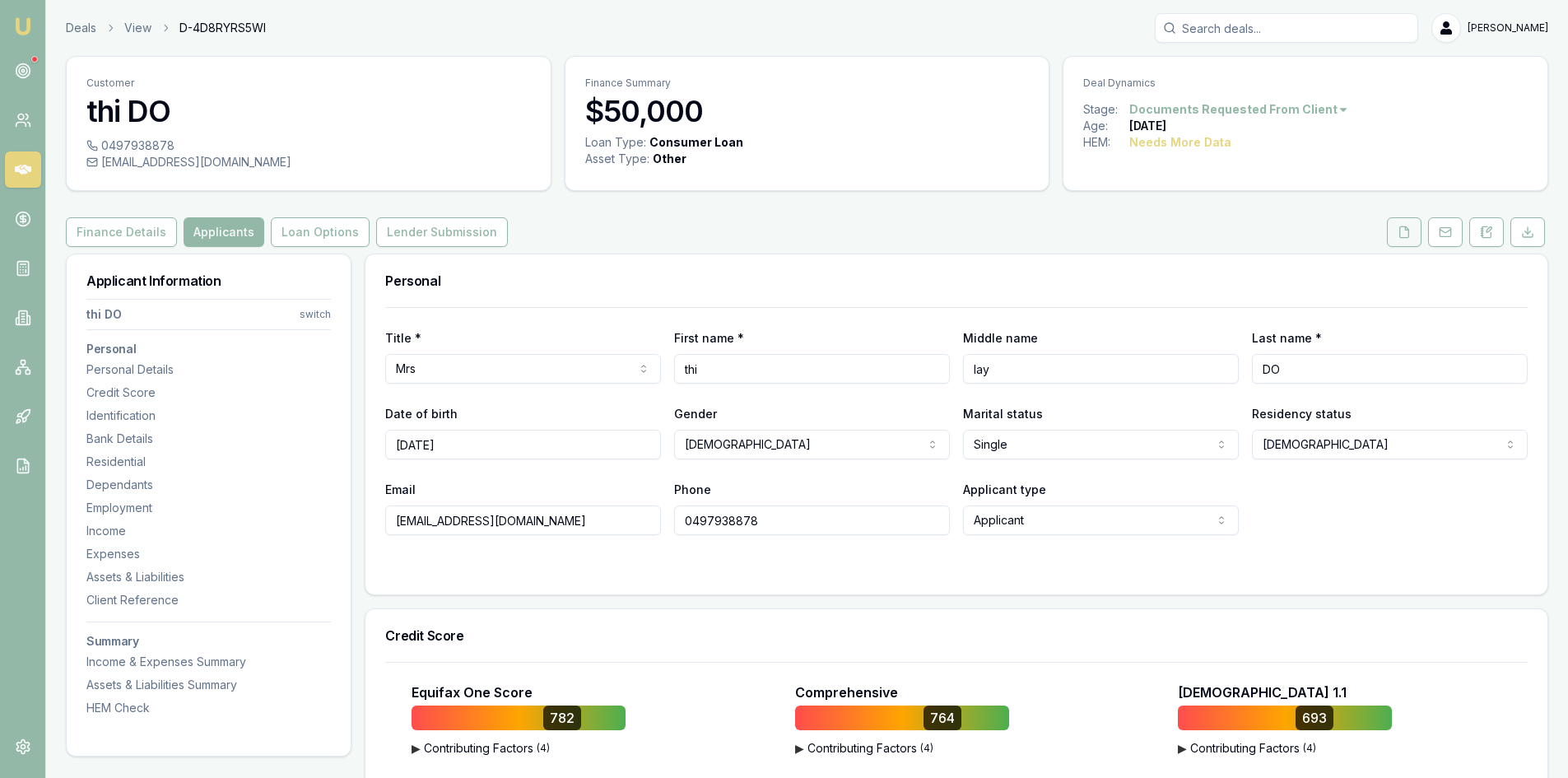
click at [1403, 229] on icon at bounding box center [1404, 232] width 13 height 13
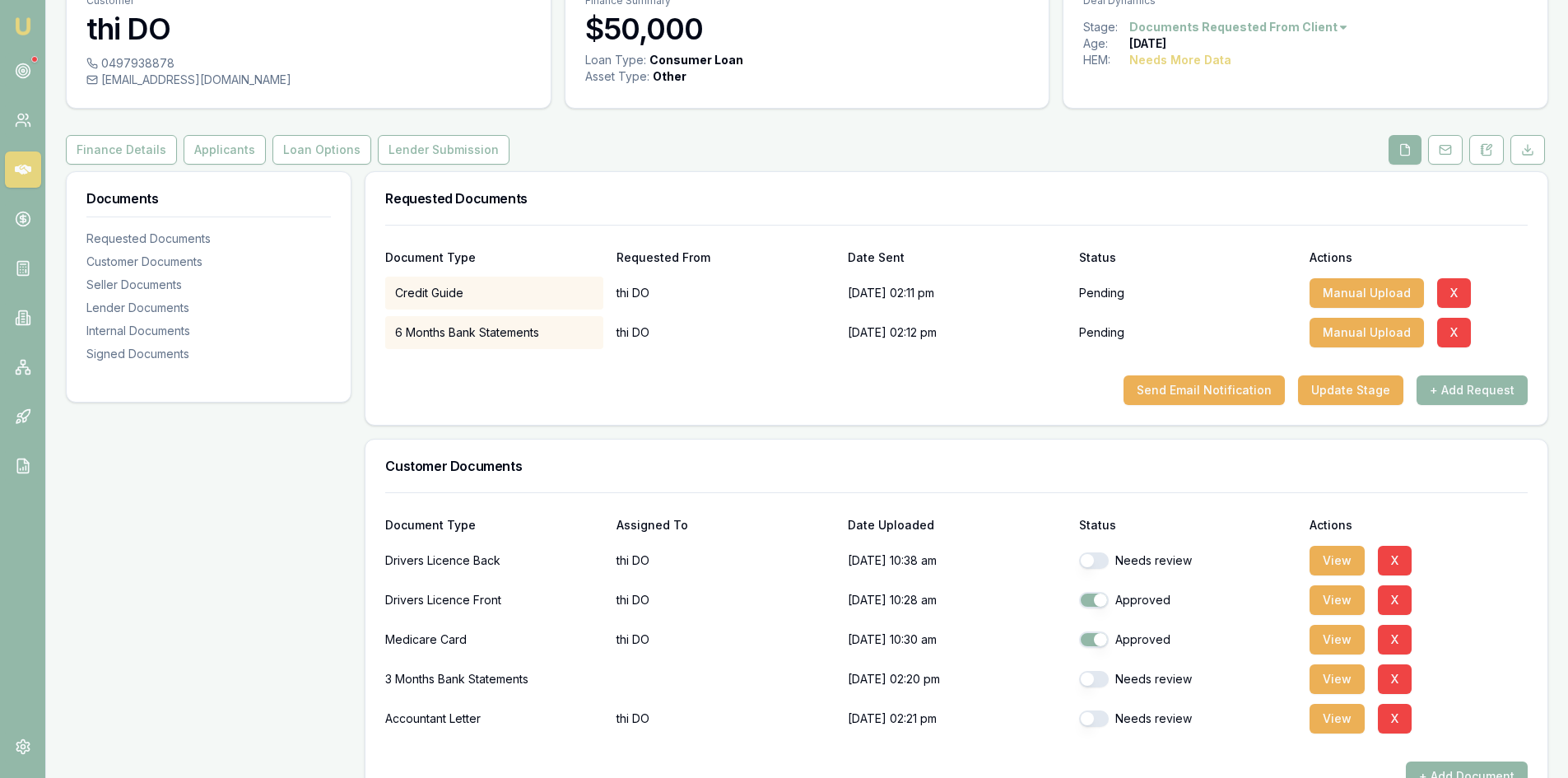
scroll to position [329, 0]
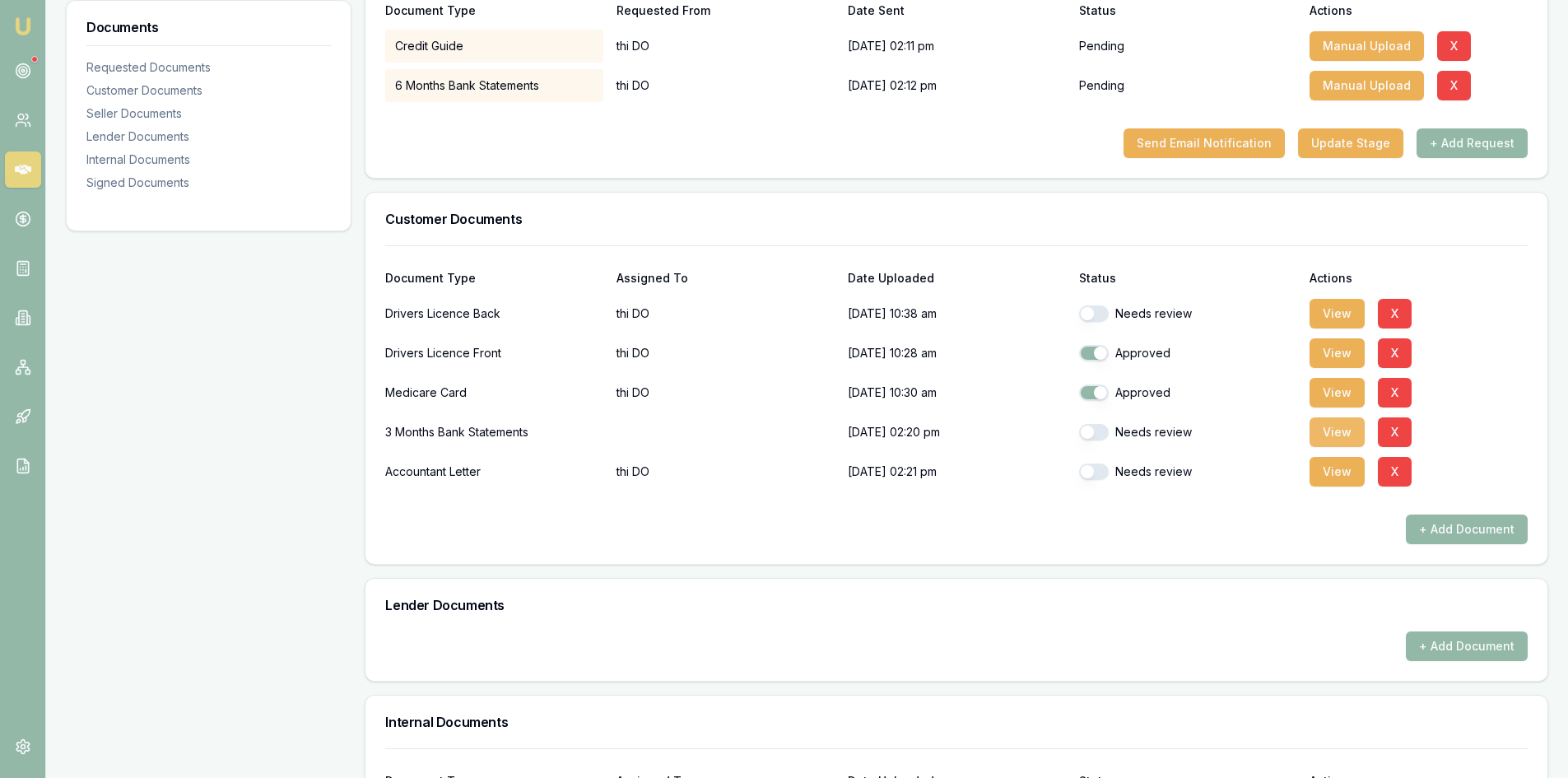
click at [1339, 429] on button "View" at bounding box center [1337, 432] width 55 height 30
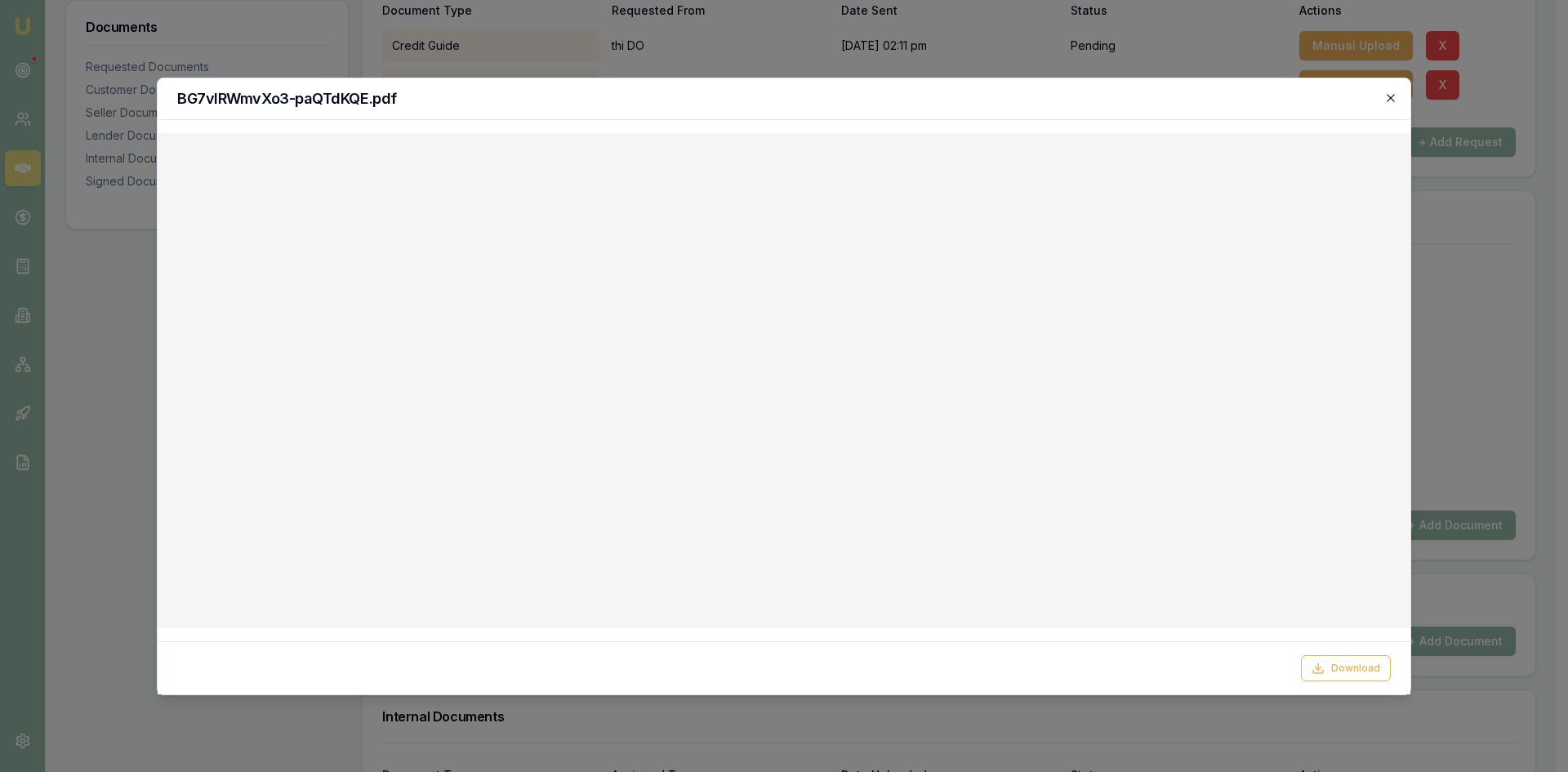
click at [1387, 99] on icon "button" at bounding box center [1391, 98] width 13 height 13
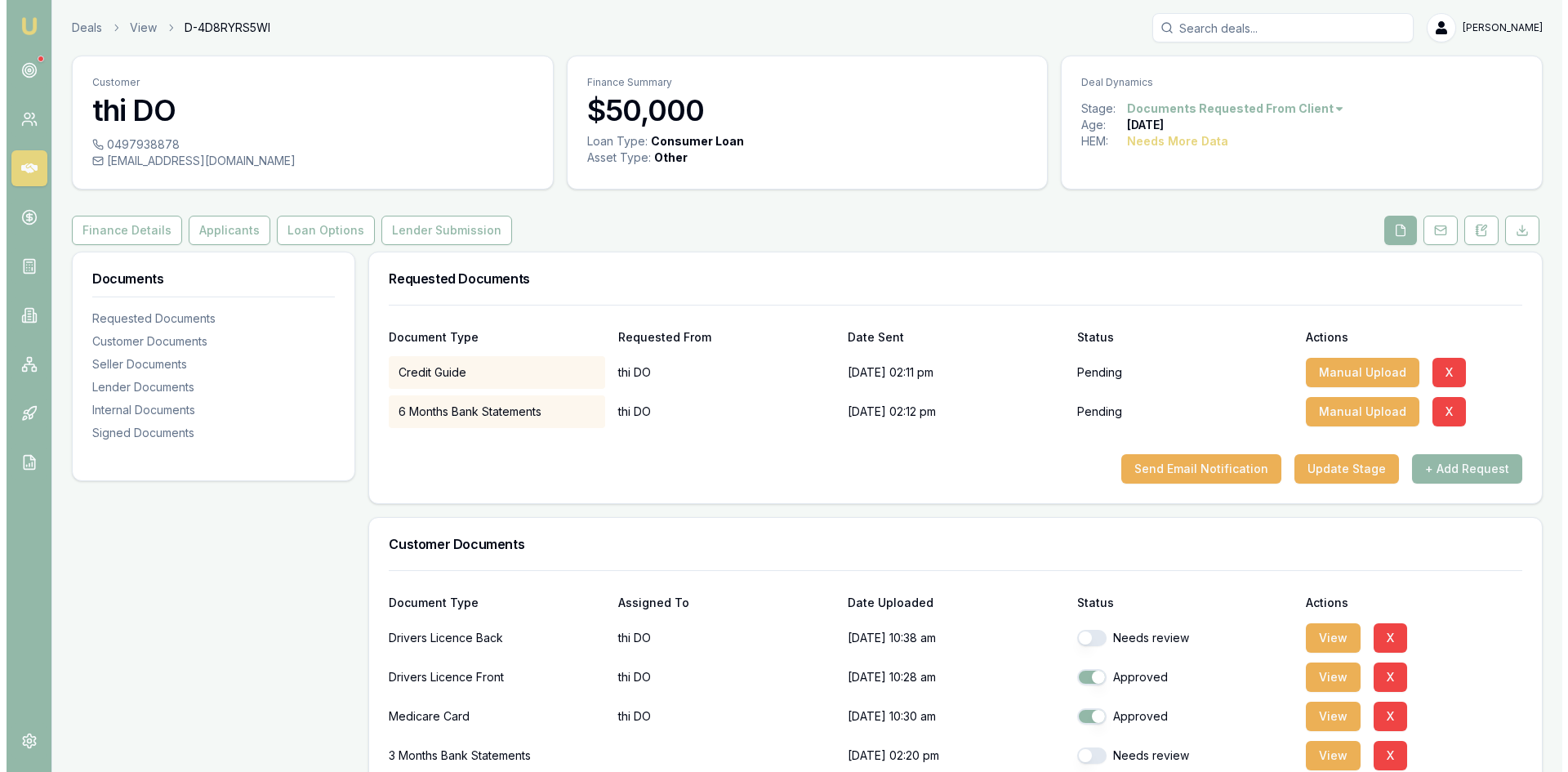
scroll to position [163, 0]
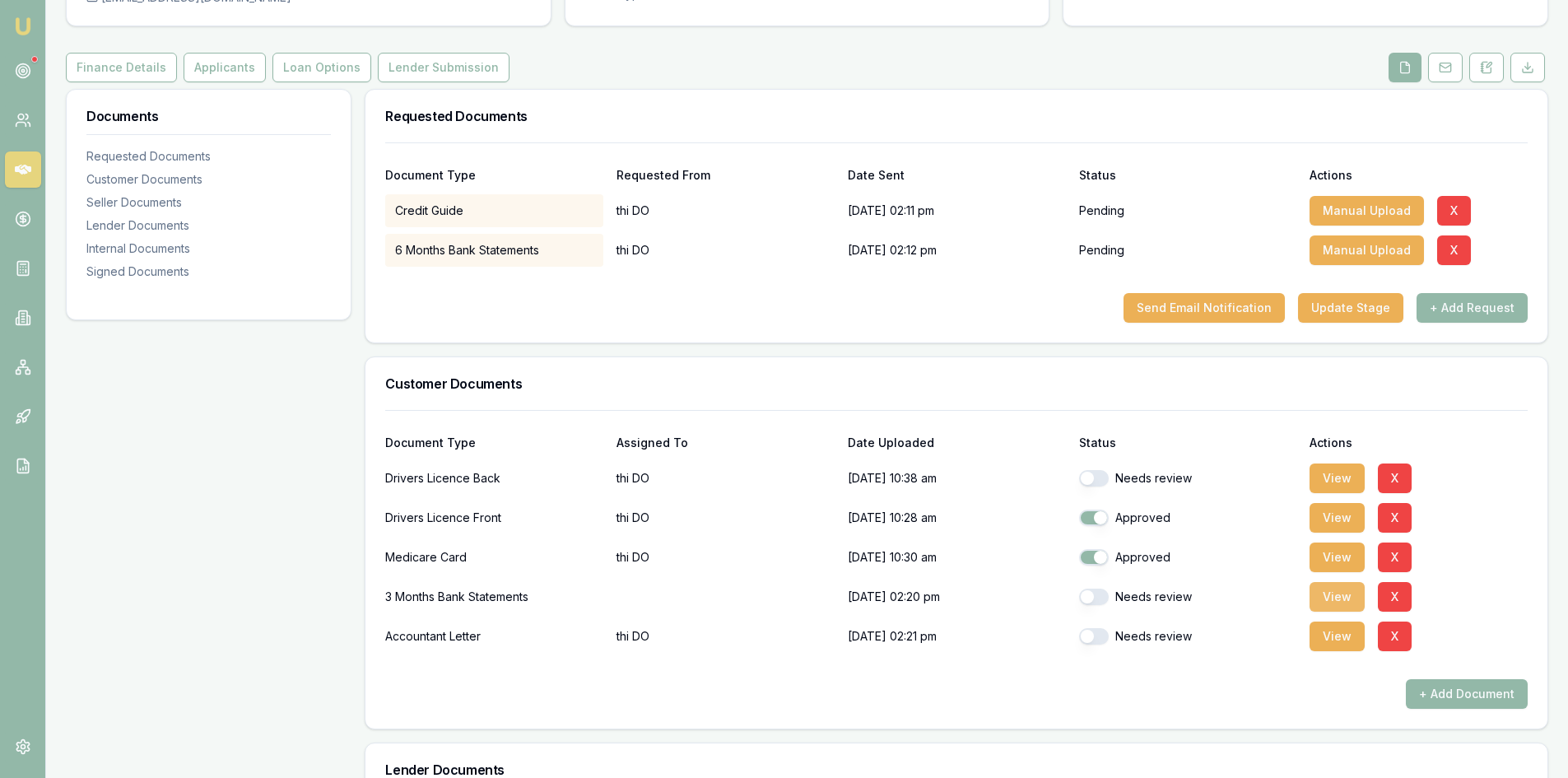
click at [1328, 599] on button "View" at bounding box center [1337, 597] width 55 height 30
